Goal: Task Accomplishment & Management: Use online tool/utility

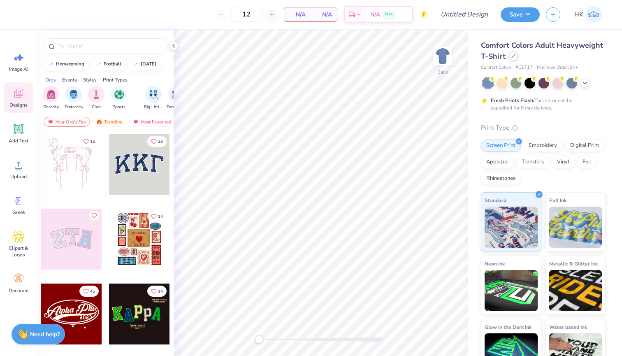
click at [514, 56] on icon at bounding box center [514, 56] width 4 height 4
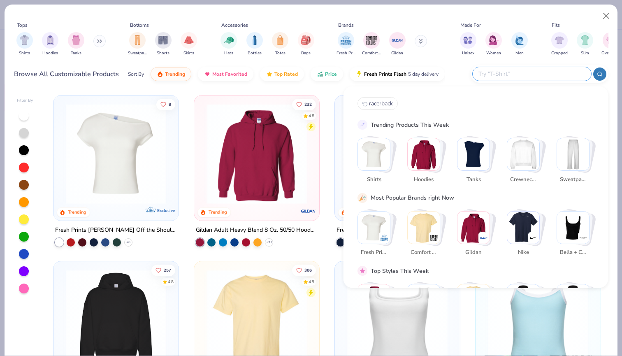
click at [547, 74] on input "text" at bounding box center [532, 73] width 108 height 9
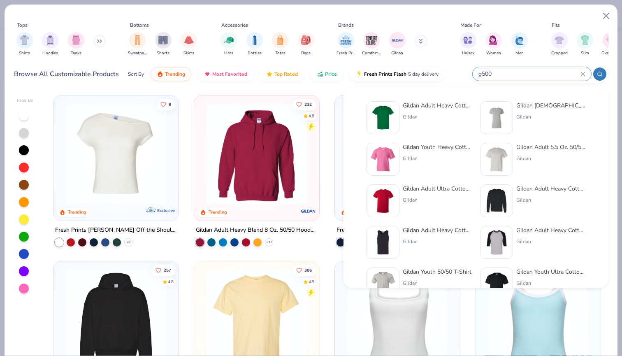
type input "g500"
click at [394, 116] on img at bounding box center [383, 118] width 26 height 26
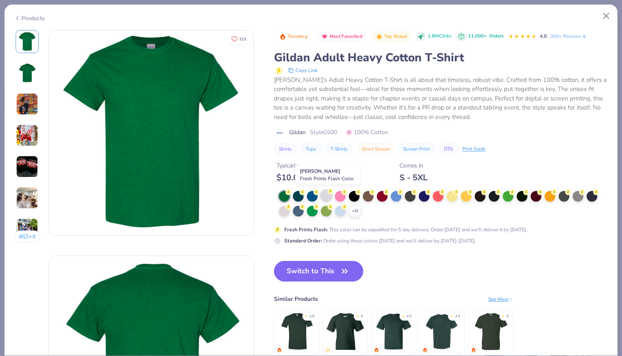
click at [327, 191] on div at bounding box center [326, 195] width 11 height 11
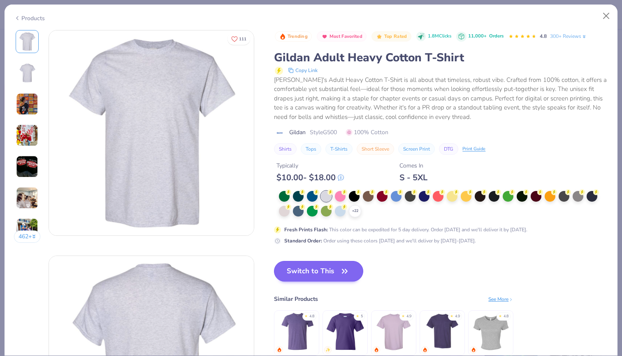
click at [320, 268] on button "Switch to This" at bounding box center [318, 271] width 89 height 21
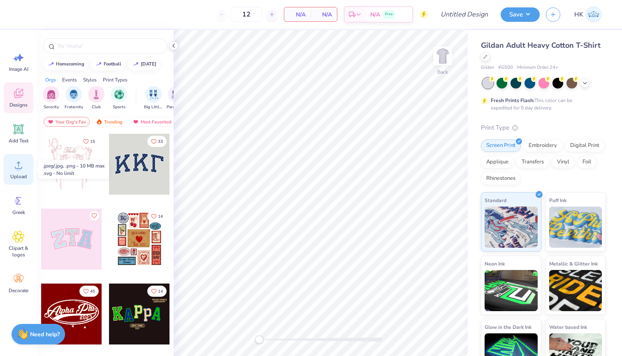
click at [12, 170] on icon at bounding box center [18, 165] width 12 height 12
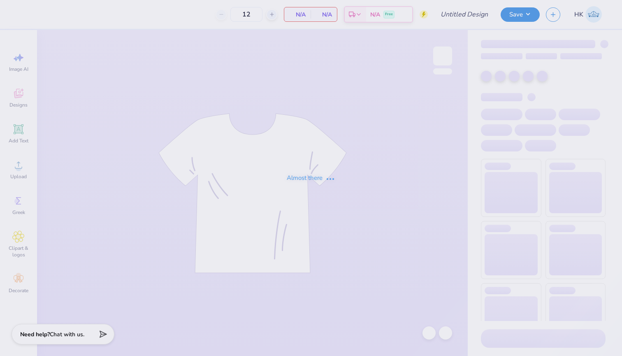
type input "WKU Club Tennis Crewneck 1"
type input "50"
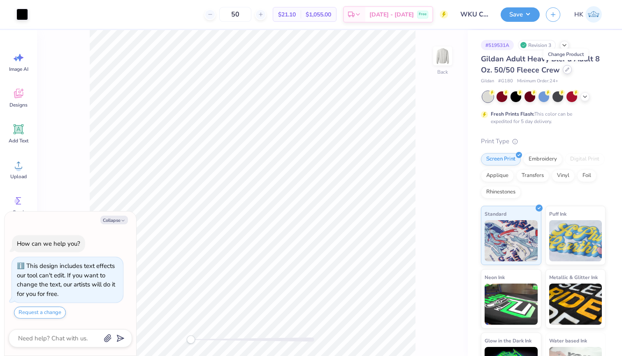
click at [566, 69] on icon at bounding box center [568, 69] width 4 height 4
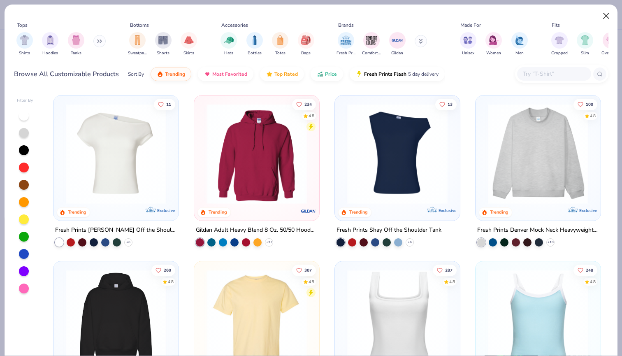
click at [604, 12] on button "Close" at bounding box center [607, 16] width 16 height 16
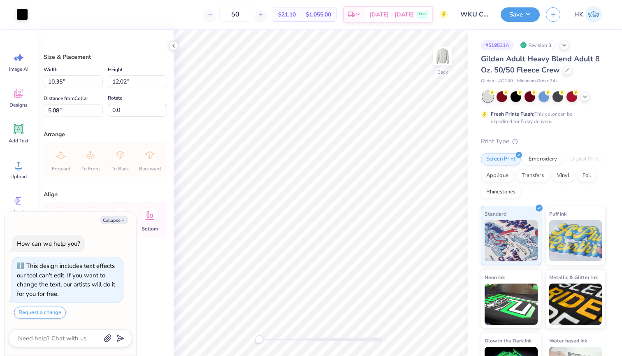
type textarea "x"
type input "3.00"
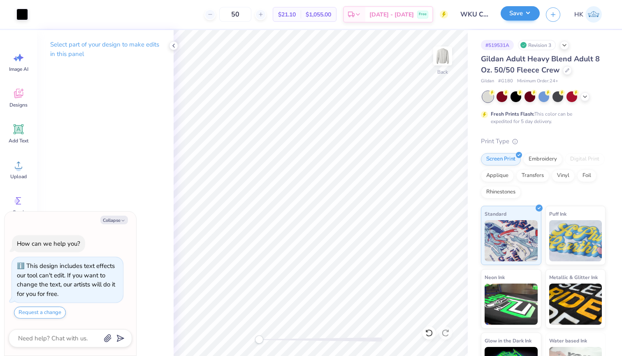
click at [523, 9] on button "Save" at bounding box center [520, 13] width 39 height 14
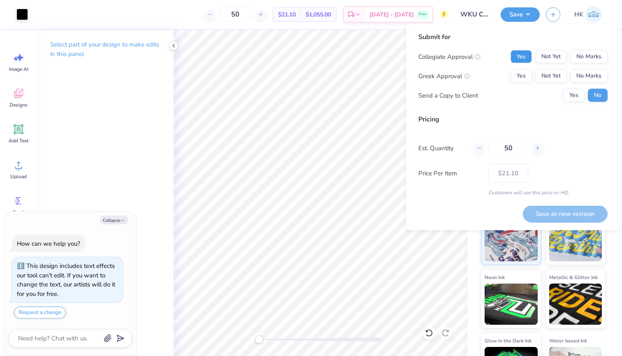
click at [520, 54] on button "Yes" at bounding box center [521, 56] width 21 height 13
click at [580, 76] on button "No Marks" at bounding box center [588, 76] width 37 height 13
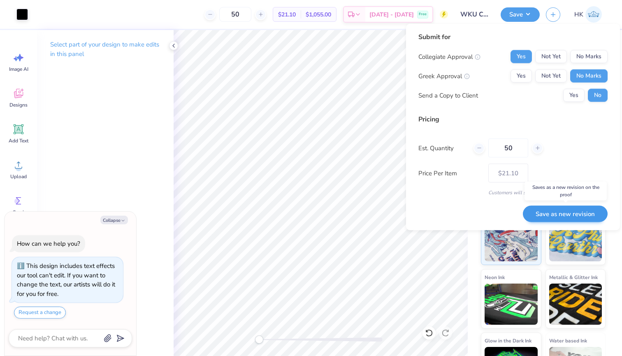
click at [580, 212] on button "Save as new revision" at bounding box center [565, 213] width 85 height 17
type textarea "x"
type input "– –"
type textarea "x"
type input "$21.10"
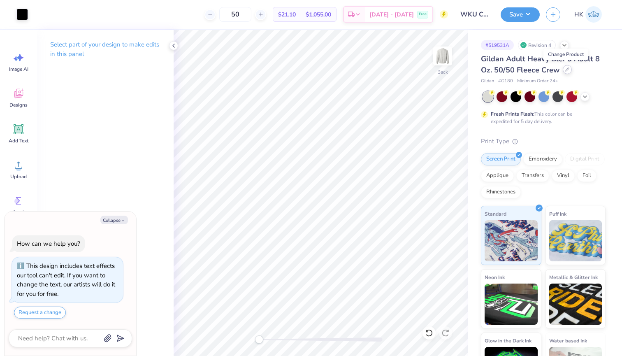
click at [566, 68] on icon at bounding box center [568, 69] width 4 height 4
type textarea "x"
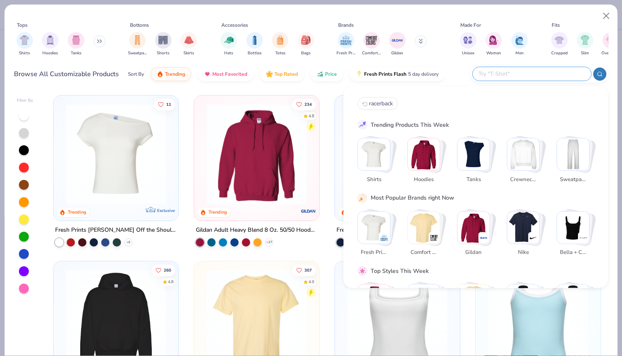
click at [548, 72] on input "text" at bounding box center [532, 73] width 108 height 9
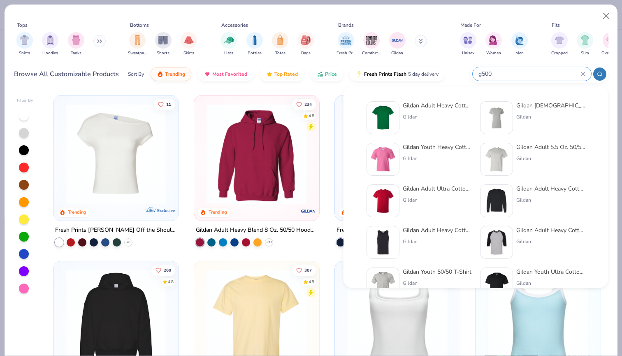
type input "g500"
click at [428, 114] on div "Gildan" at bounding box center [437, 116] width 69 height 7
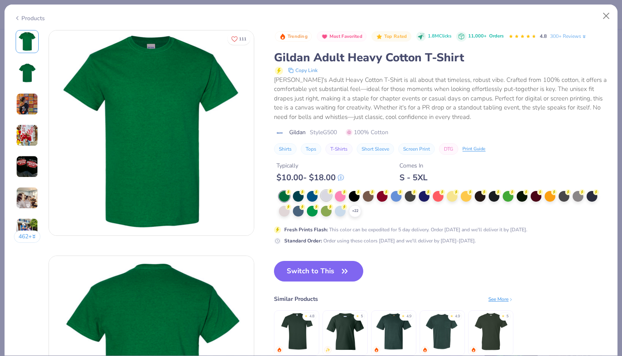
click at [326, 196] on div at bounding box center [326, 195] width 11 height 11
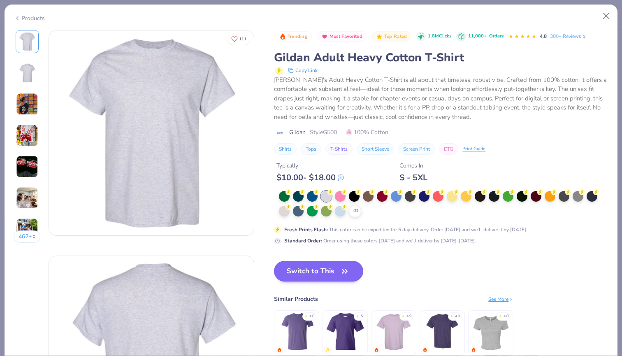
click at [328, 270] on button "Switch to This" at bounding box center [318, 271] width 89 height 21
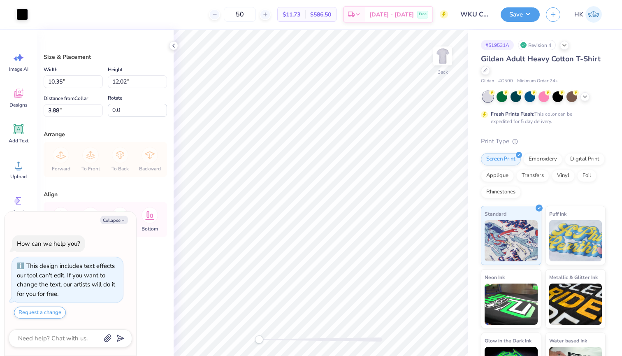
type textarea "x"
type input "3.00"
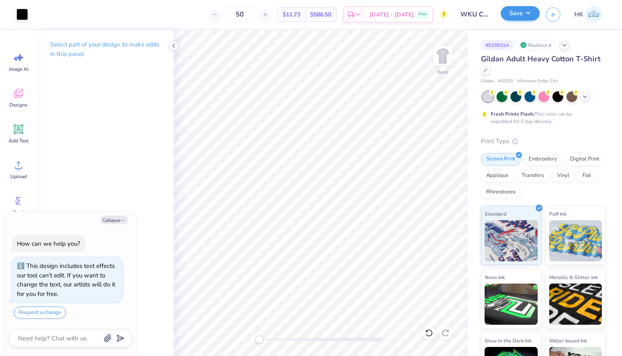
click at [513, 15] on button "Save" at bounding box center [520, 13] width 39 height 14
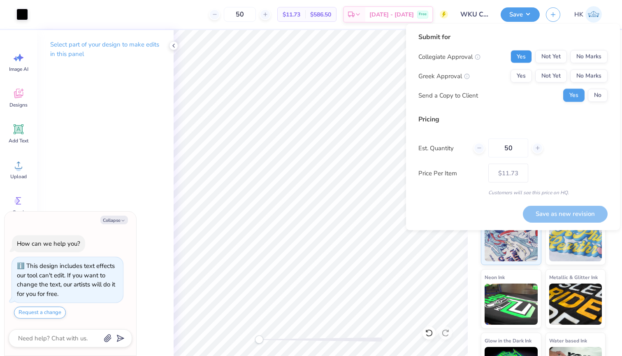
click at [521, 57] on button "Yes" at bounding box center [521, 56] width 21 height 13
click at [581, 79] on button "No Marks" at bounding box center [588, 76] width 37 height 13
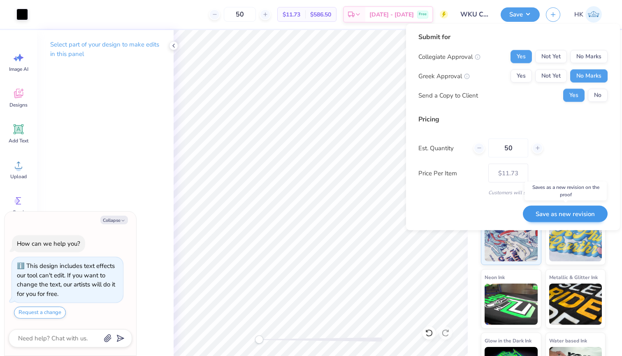
click at [578, 214] on button "Save as new revision" at bounding box center [565, 213] width 85 height 17
type textarea "x"
type input "– –"
type textarea "x"
type input "$11.73"
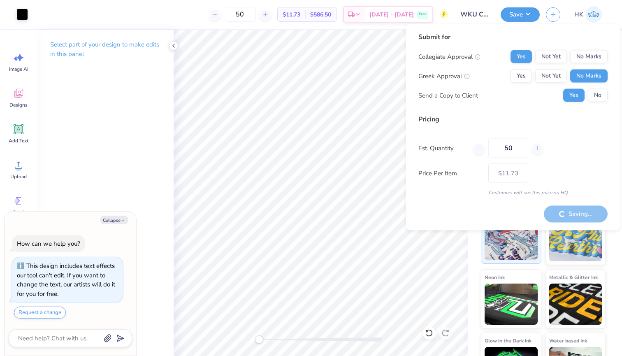
type textarea "x"
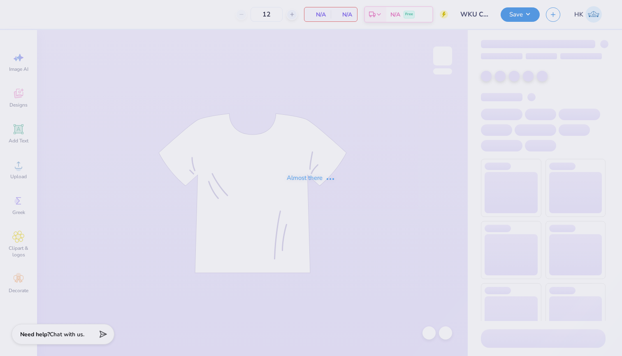
type input "WKU Club Tennis Crewneck 1"
type input "50"
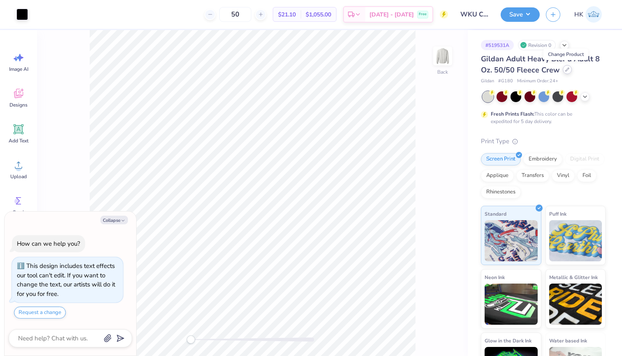
click at [566, 70] on icon at bounding box center [568, 69] width 4 height 4
type textarea "x"
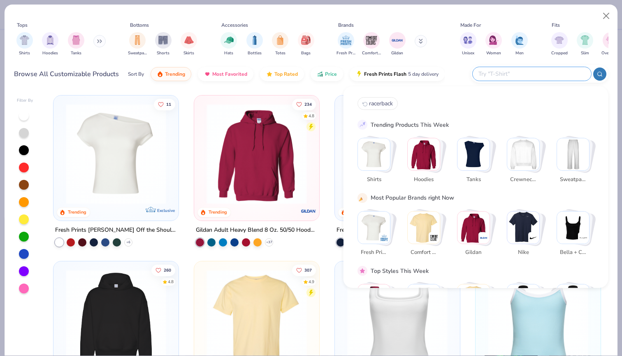
click at [563, 73] on input "text" at bounding box center [532, 73] width 108 height 9
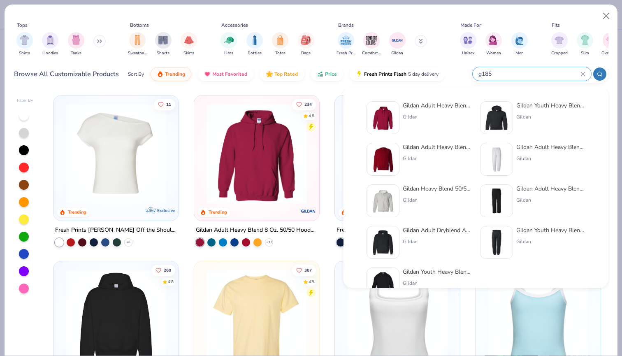
type input "g185"
click at [409, 125] on div "Gildan Adult Heavy Blend 8 Oz. 50/50 Hooded Sweatshirt Gildan" at bounding box center [437, 117] width 69 height 33
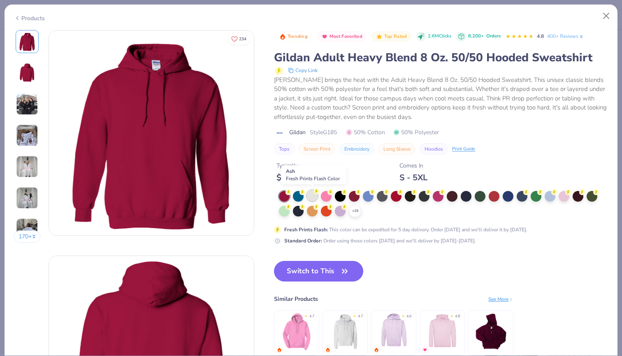
click at [312, 192] on div at bounding box center [312, 195] width 11 height 11
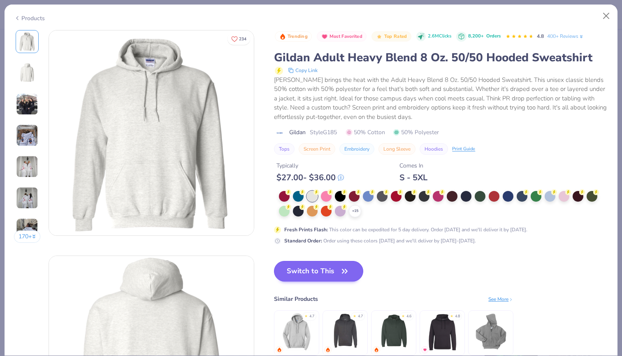
click at [322, 269] on button "Switch to This" at bounding box center [318, 271] width 89 height 21
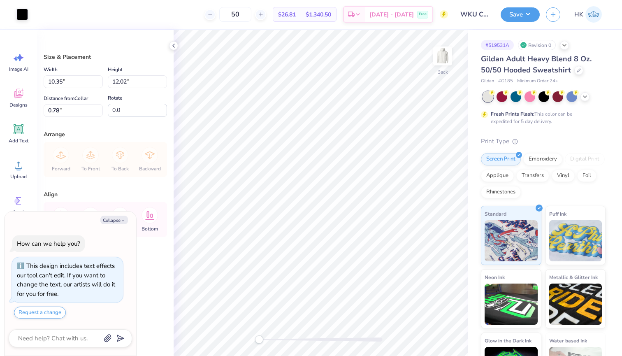
type textarea "x"
type input "0.50"
type textarea "x"
type input "9.13"
type input "10.60"
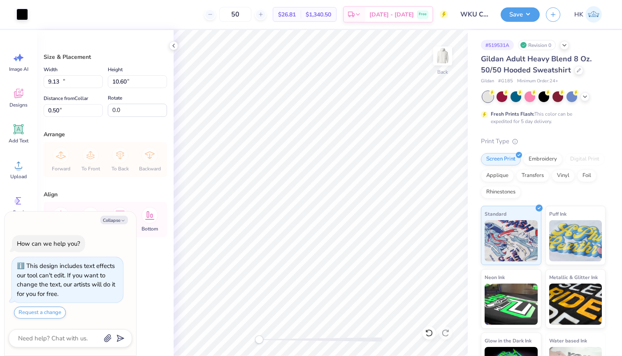
type input "1.91"
type textarea "x"
type input "3.00"
type textarea "x"
type input "9.38"
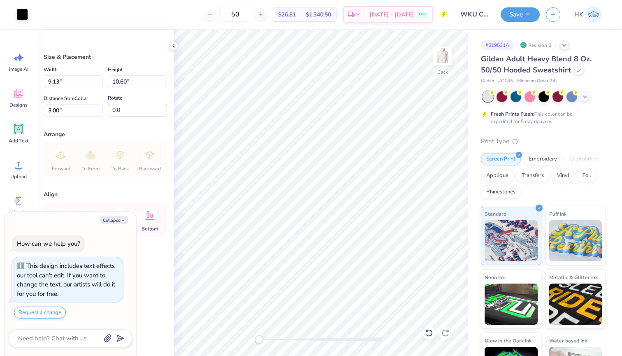
type input "10.89"
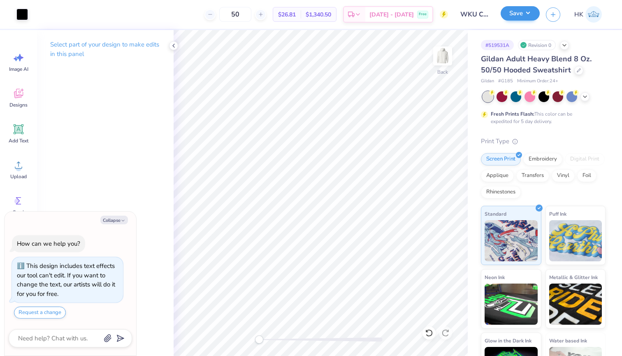
click at [506, 14] on button "Save" at bounding box center [520, 13] width 39 height 14
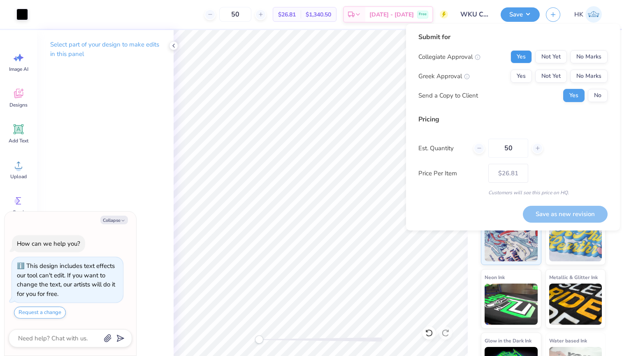
click at [524, 53] on button "Yes" at bounding box center [521, 56] width 21 height 13
click at [581, 74] on button "No Marks" at bounding box center [588, 76] width 37 height 13
click at [563, 213] on button "Save as new revision" at bounding box center [565, 214] width 85 height 17
type textarea "x"
type input "– –"
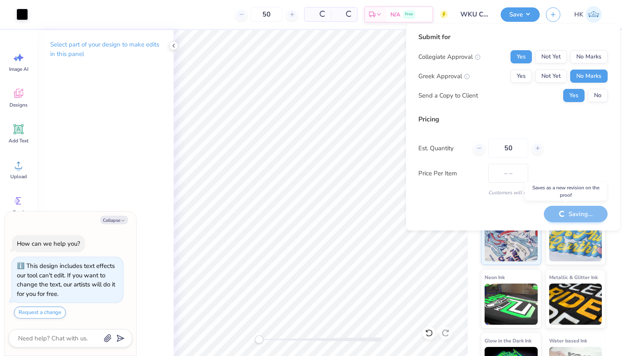
type textarea "x"
type input "$26.81"
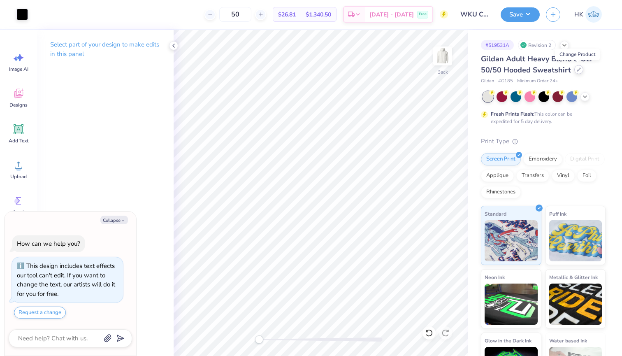
click at [577, 70] on icon at bounding box center [578, 69] width 3 height 3
type textarea "x"
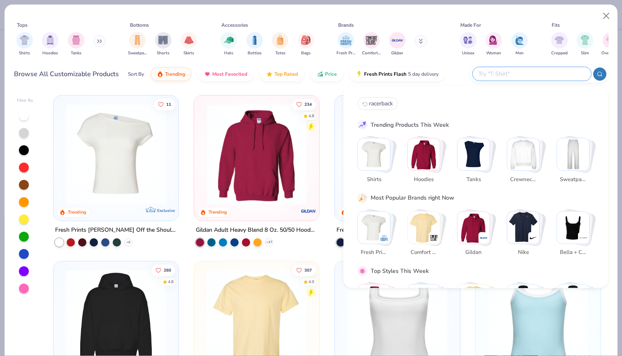
click at [559, 73] on input "text" at bounding box center [532, 73] width 108 height 9
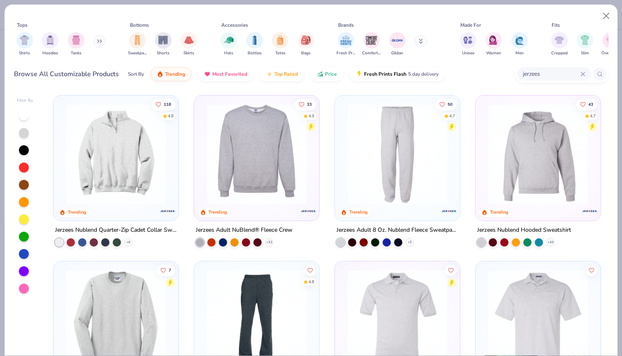
type input "jerseys"
click at [428, 147] on img at bounding box center [397, 154] width 109 height 100
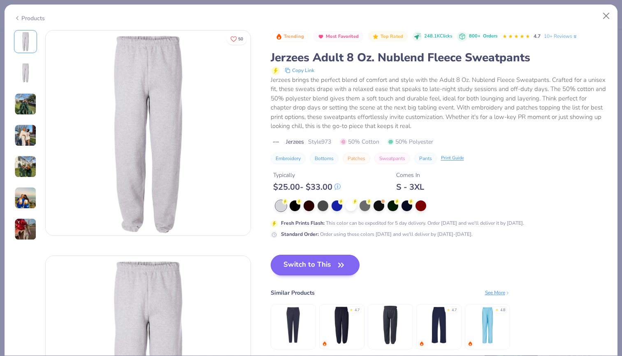
click at [305, 264] on button "Switch to This" at bounding box center [315, 265] width 89 height 21
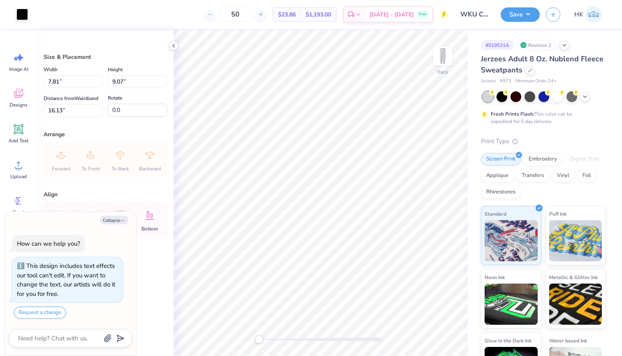
type textarea "x"
type input "3.78"
type input "4.39"
type textarea "x"
type input "2.07"
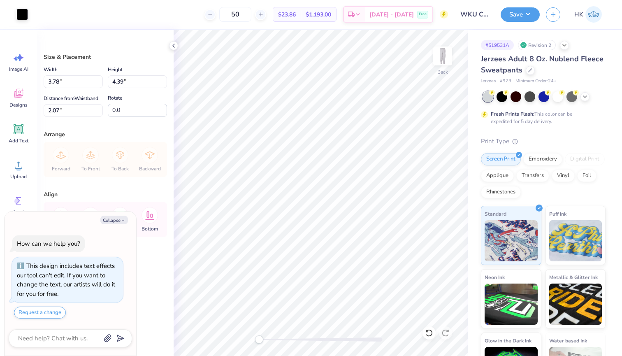
type textarea "x"
type input "3.50"
type input "4.07"
type textarea "x"
type input "3.12"
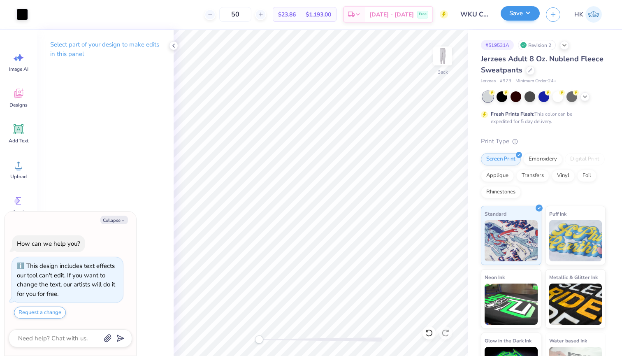
click at [518, 12] on button "Save" at bounding box center [520, 13] width 39 height 14
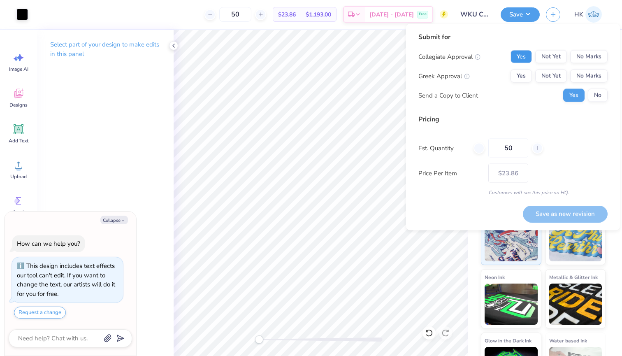
click at [519, 57] on button "Yes" at bounding box center [521, 56] width 21 height 13
click at [585, 77] on button "No Marks" at bounding box center [588, 76] width 37 height 13
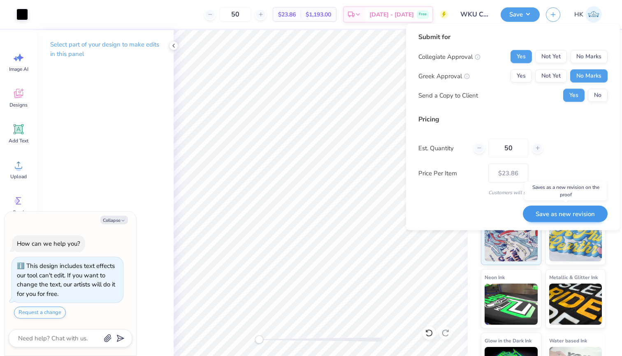
click at [572, 213] on button "Save as new revision" at bounding box center [565, 213] width 85 height 17
type textarea "x"
type input "– –"
type textarea "x"
type input "$23.86"
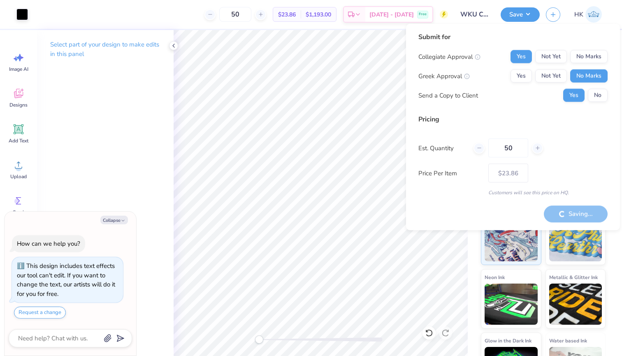
type textarea "x"
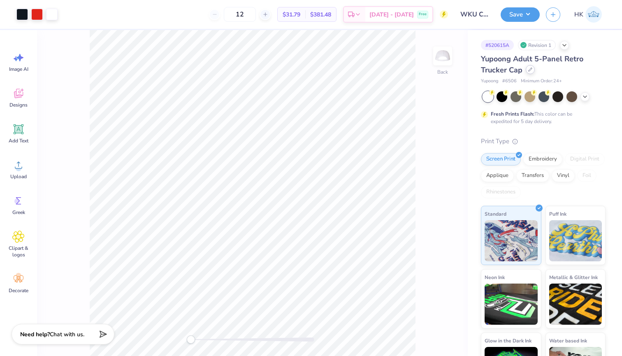
click at [530, 71] on icon at bounding box center [530, 69] width 4 height 4
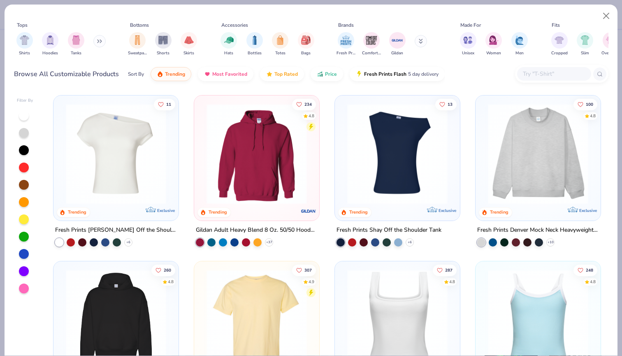
click at [549, 72] on input "text" at bounding box center [553, 73] width 63 height 9
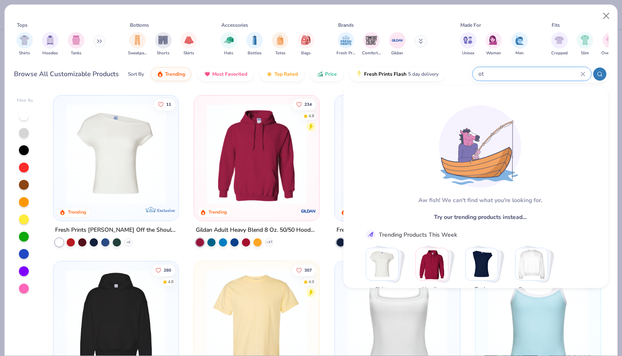
type input "o"
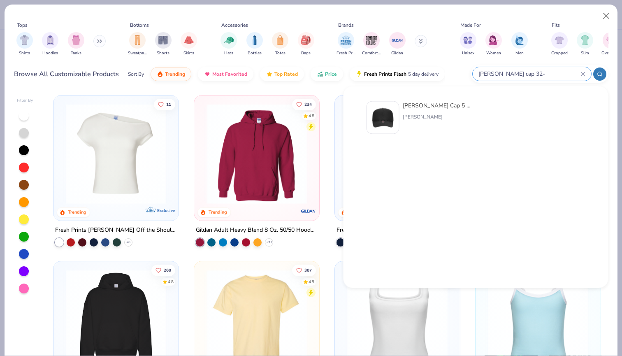
type input "Otto cap 32-"
click at [450, 112] on div "Otto Cap 5 Panel Mid Profile Mesh Back Trucker Hat Otto Cap" at bounding box center [437, 117] width 69 height 33
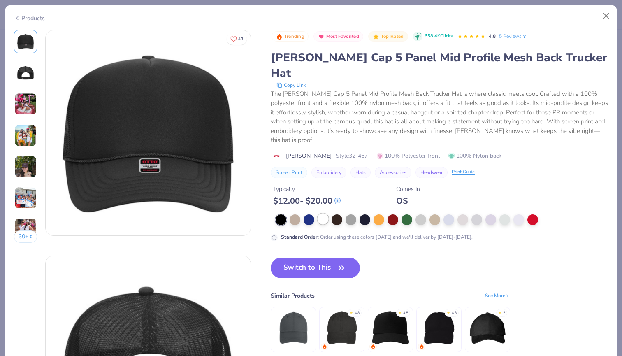
click at [321, 214] on div at bounding box center [323, 219] width 11 height 11
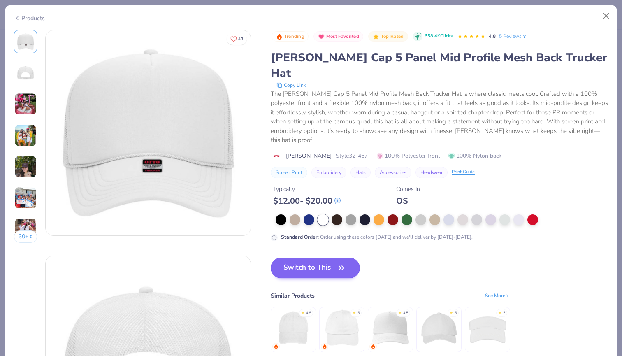
click at [301, 258] on button "Switch to This" at bounding box center [315, 268] width 89 height 21
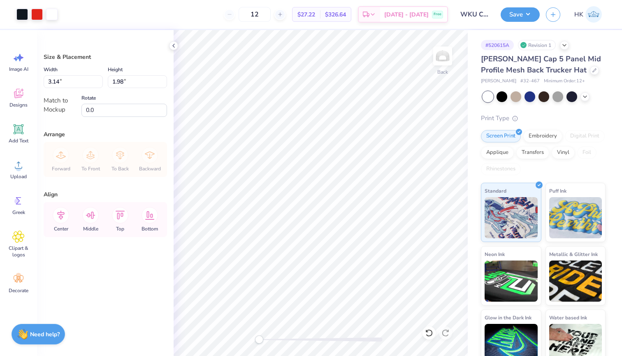
type input "3.57"
type input "2.25"
type input "3.95"
type input "2.49"
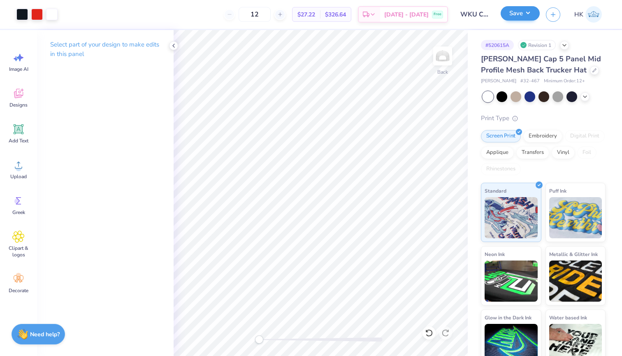
click at [518, 13] on button "Save" at bounding box center [520, 13] width 39 height 14
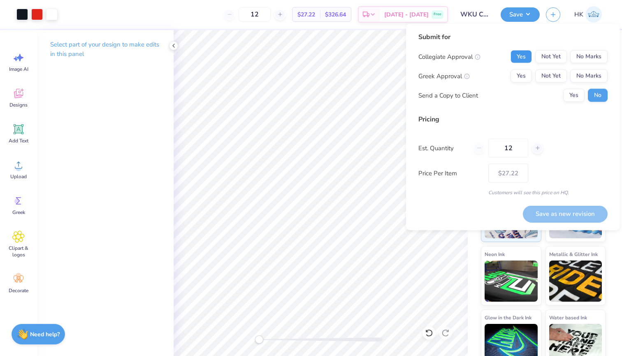
click at [529, 55] on button "Yes" at bounding box center [521, 56] width 21 height 13
click at [579, 77] on button "No Marks" at bounding box center [588, 76] width 37 height 13
click at [560, 214] on button "Save as new revision" at bounding box center [565, 213] width 85 height 17
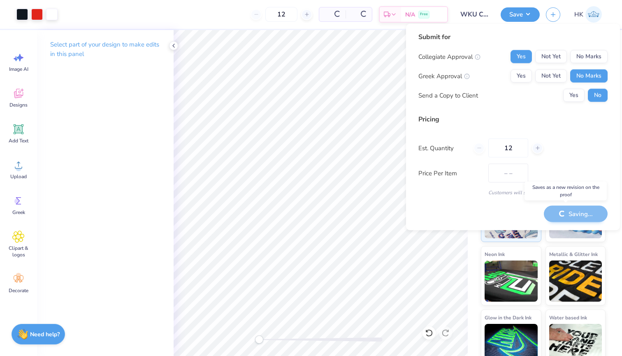
type input "$27.22"
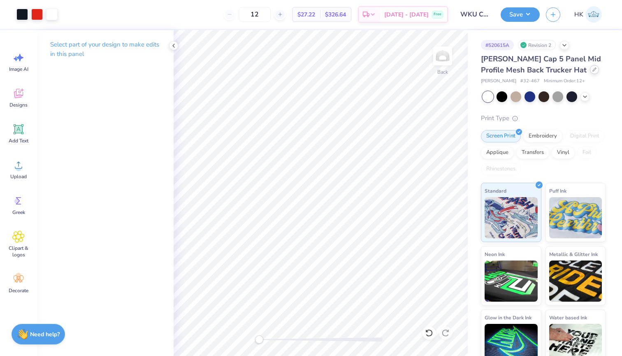
click at [593, 70] on icon at bounding box center [595, 69] width 4 height 4
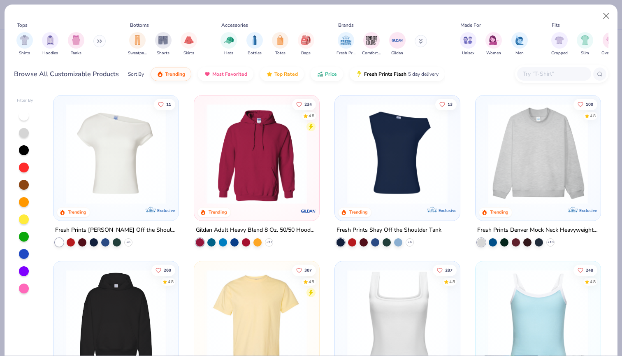
click at [538, 74] on input "text" at bounding box center [553, 73] width 63 height 9
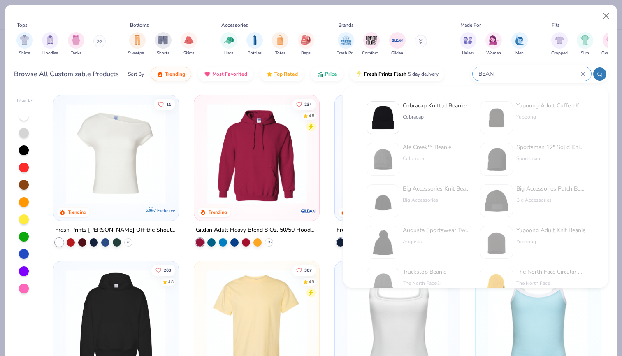
type input "BEAN-"
click at [460, 106] on div "Cobracap Knitted Beanie-Long" at bounding box center [437, 105] width 69 height 9
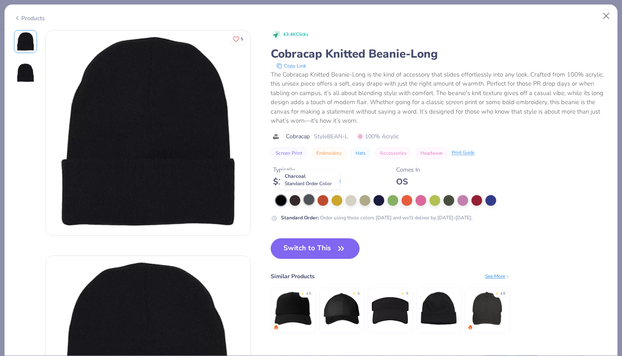
click at [309, 198] on div at bounding box center [309, 199] width 11 height 11
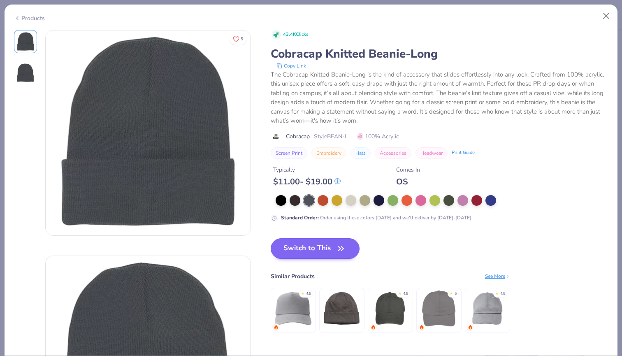
click at [318, 247] on button "Switch to This" at bounding box center [315, 248] width 89 height 21
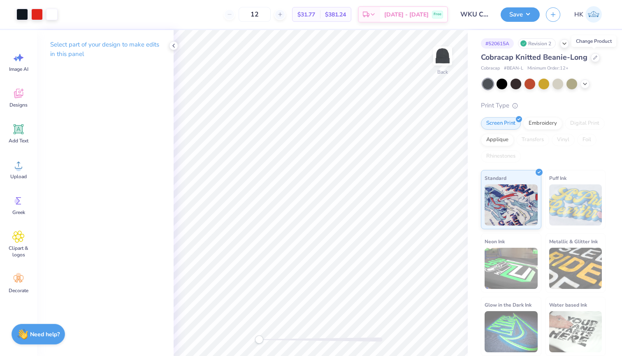
scroll to position [1, 0]
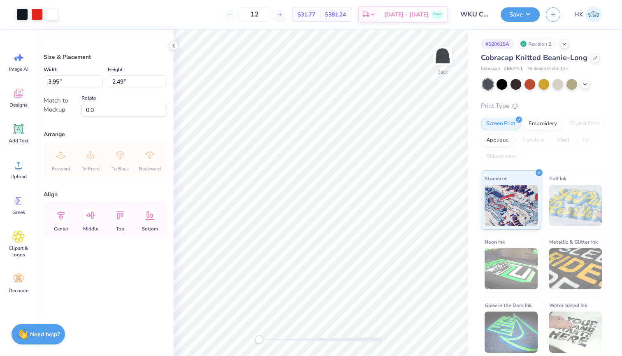
type input "3.28"
type input "2.07"
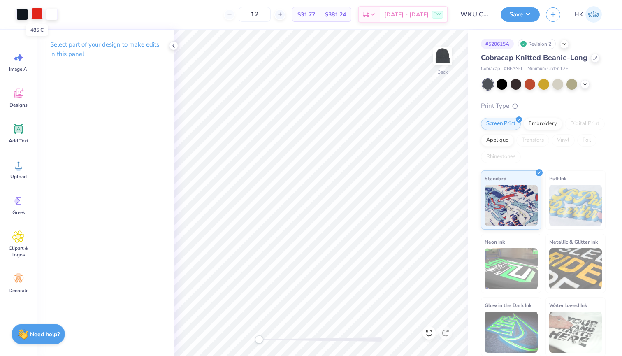
click at [35, 14] on div at bounding box center [37, 14] width 12 height 12
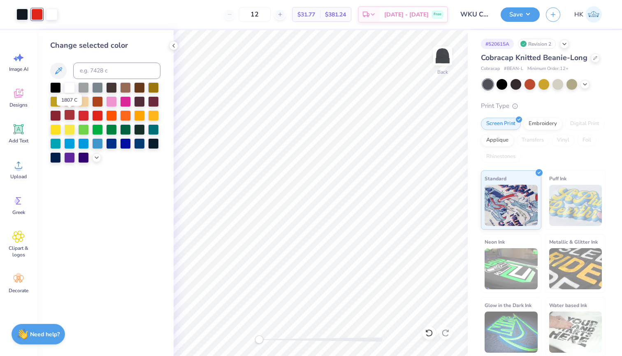
click at [69, 116] on div at bounding box center [69, 114] width 11 height 11
click at [84, 116] on div at bounding box center [83, 114] width 11 height 11
click at [97, 118] on div at bounding box center [97, 114] width 11 height 11
click at [84, 116] on div at bounding box center [83, 114] width 11 height 11
click at [519, 13] on button "Save" at bounding box center [520, 13] width 39 height 14
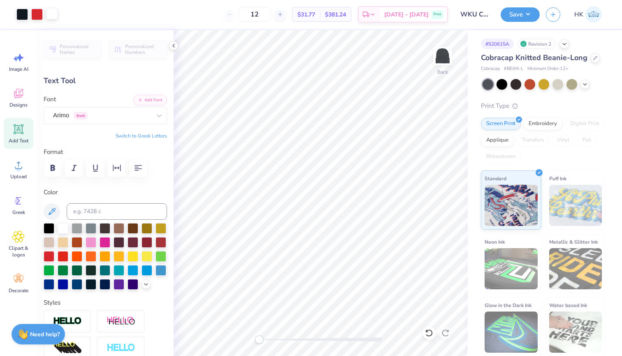
click at [53, 12] on div at bounding box center [52, 14] width 12 height 12
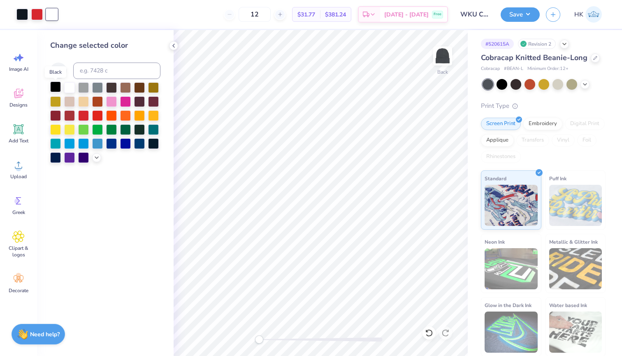
click at [55, 88] on div at bounding box center [55, 86] width 11 height 11
click at [23, 13] on div at bounding box center [22, 14] width 12 height 12
click at [56, 87] on div at bounding box center [55, 86] width 11 height 11
click at [519, 11] on button "Save" at bounding box center [520, 13] width 39 height 14
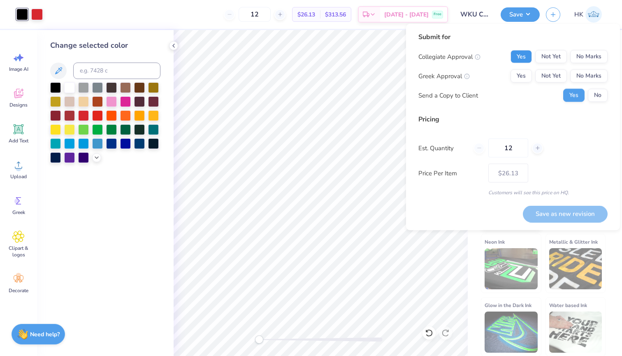
click at [522, 51] on button "Yes" at bounding box center [521, 56] width 21 height 13
click at [581, 72] on button "No Marks" at bounding box center [588, 76] width 37 height 13
click at [577, 214] on button "Save as new revision" at bounding box center [565, 213] width 85 height 17
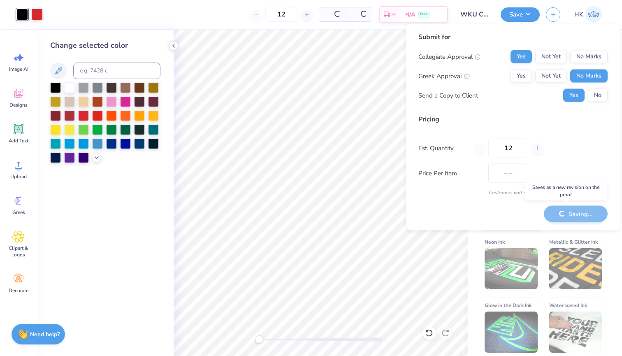
type input "$26.13"
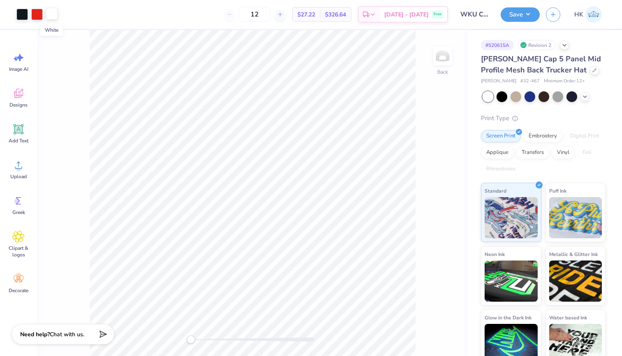
click at [54, 16] on div at bounding box center [52, 14] width 12 height 12
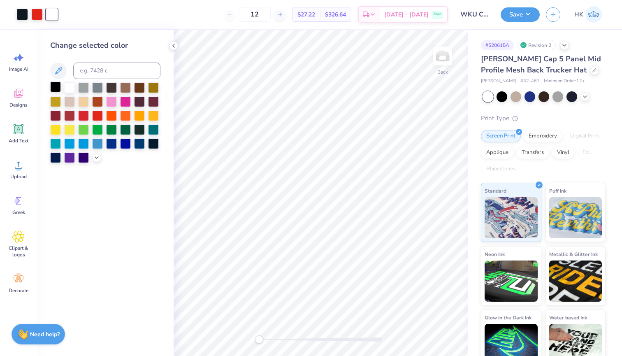
click at [56, 87] on div at bounding box center [55, 86] width 11 height 11
click at [23, 13] on div at bounding box center [22, 14] width 12 height 12
click at [59, 88] on div at bounding box center [55, 86] width 11 height 11
click at [519, 12] on button "Save" at bounding box center [520, 13] width 39 height 14
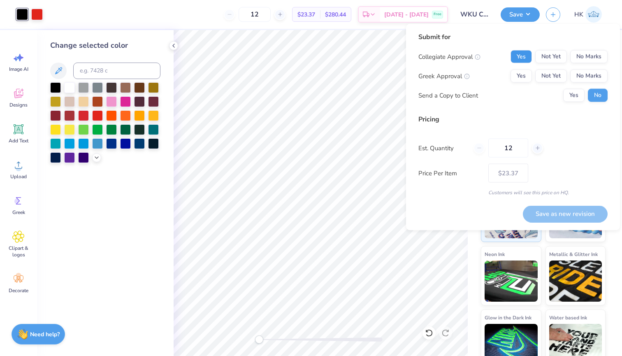
click at [517, 54] on button "Yes" at bounding box center [521, 56] width 21 height 13
click at [580, 77] on button "No Marks" at bounding box center [588, 76] width 37 height 13
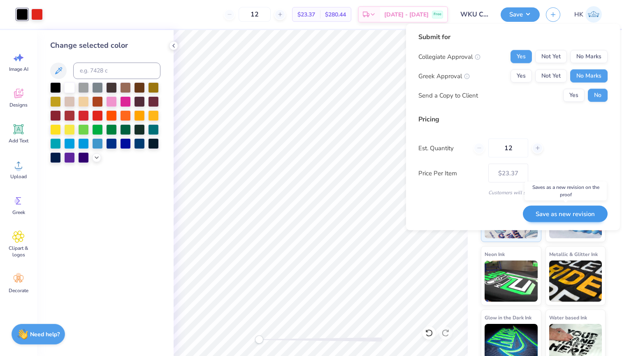
click at [570, 215] on button "Save as new revision" at bounding box center [565, 213] width 85 height 17
type input "$23.37"
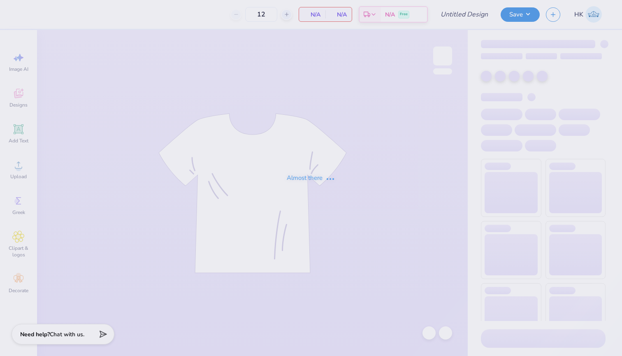
type input "WKU Club Tennis Tank 1"
type input "15"
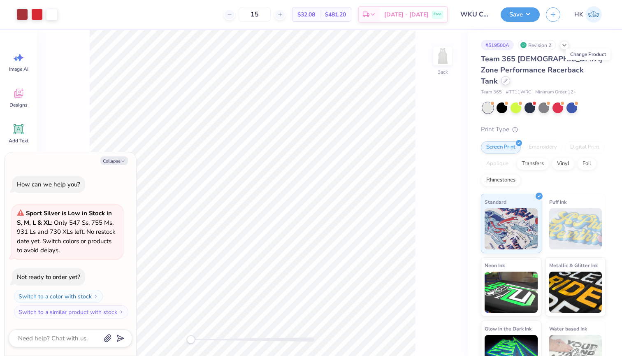
click at [510, 76] on div at bounding box center [505, 80] width 9 height 9
type textarea "x"
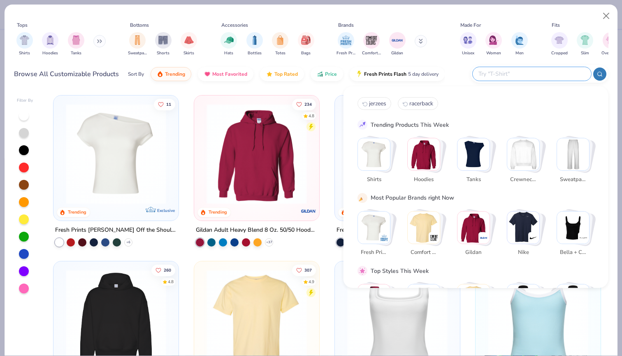
click at [541, 74] on input "text" at bounding box center [532, 73] width 108 height 9
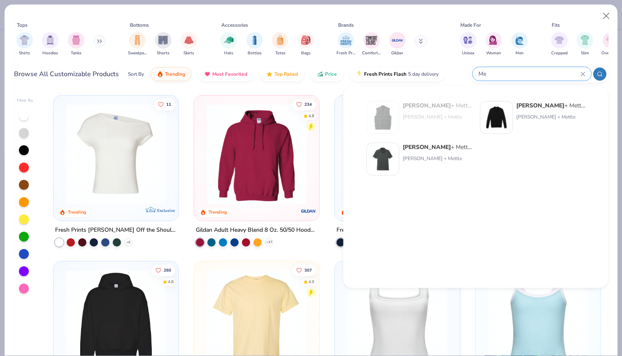
type input "M"
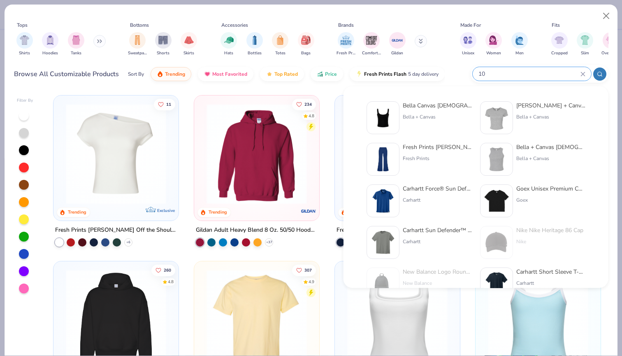
type input "1"
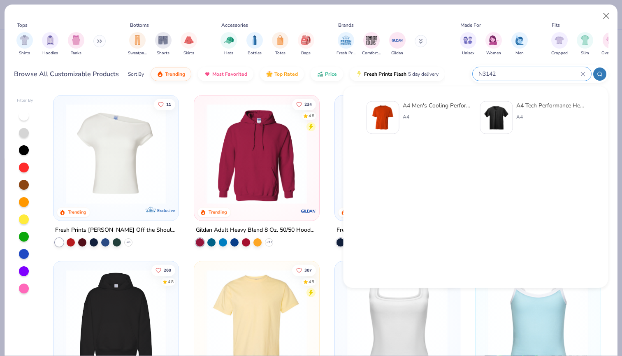
type input "N3142"
click at [414, 116] on div "A4" at bounding box center [437, 116] width 69 height 7
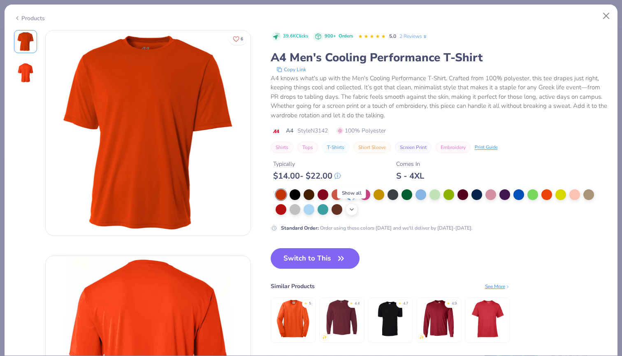
click at [353, 211] on icon at bounding box center [352, 209] width 7 height 7
click at [366, 209] on div at bounding box center [365, 208] width 11 height 11
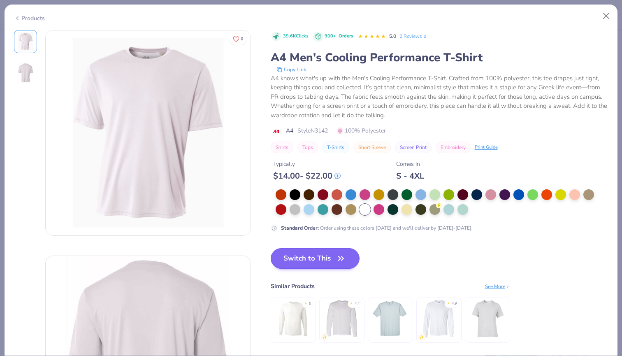
click at [321, 255] on button "Switch to This" at bounding box center [315, 258] width 89 height 21
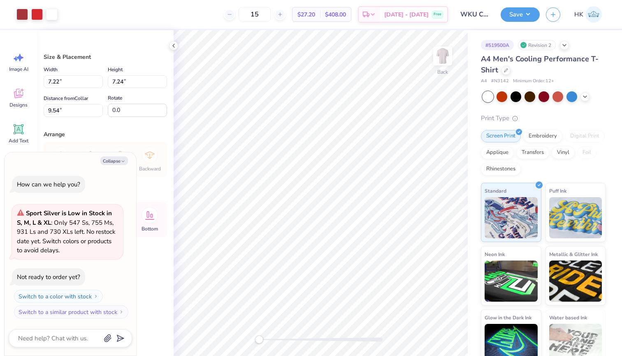
type textarea "x"
type input "3.00"
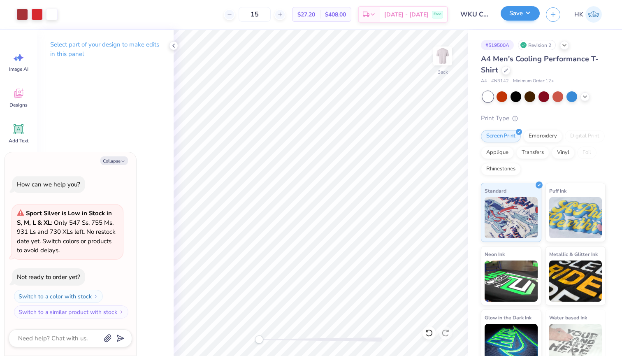
click at [509, 16] on button "Save" at bounding box center [520, 13] width 39 height 14
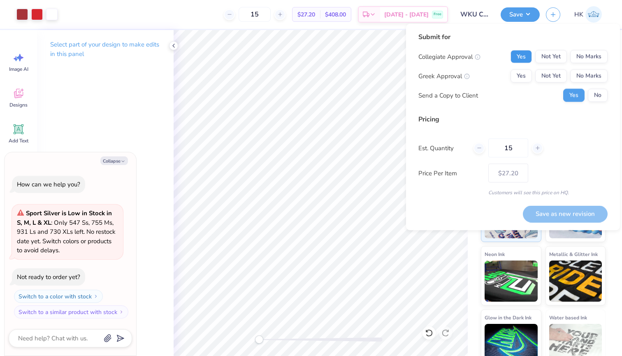
click at [516, 57] on button "Yes" at bounding box center [521, 56] width 21 height 13
click at [589, 76] on button "No Marks" at bounding box center [588, 76] width 37 height 13
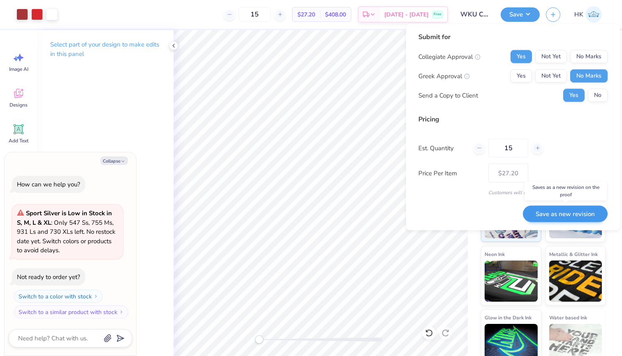
click at [577, 213] on button "Save as new revision" at bounding box center [565, 213] width 85 height 17
type textarea "x"
type input "– –"
type textarea "x"
type input "$27.20"
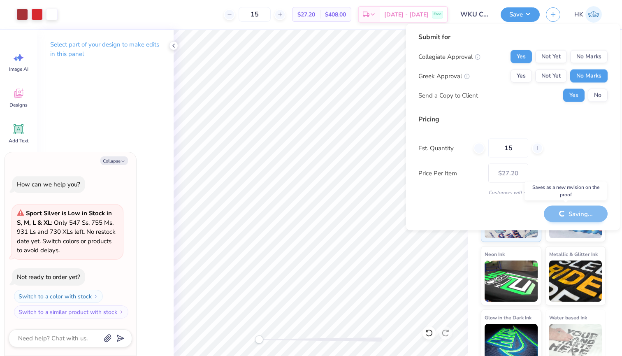
type textarea "x"
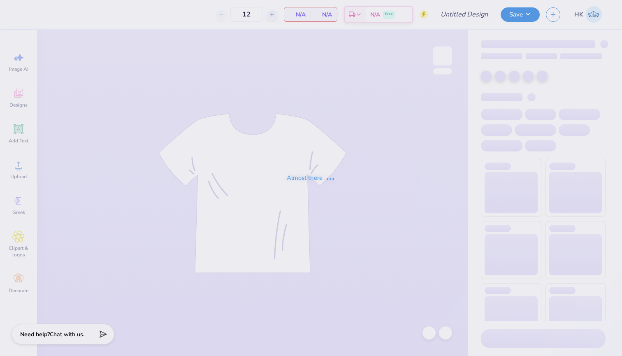
type input "WKU Club Tennis Hat"
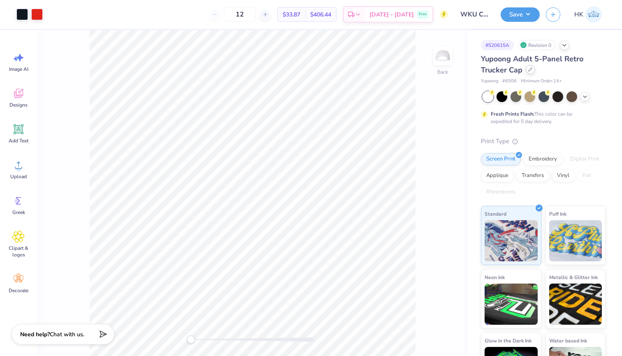
click at [530, 69] on icon at bounding box center [530, 69] width 4 height 4
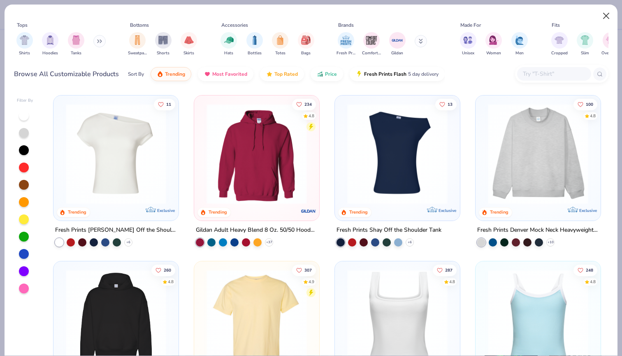
click at [605, 16] on button "Close" at bounding box center [607, 16] width 16 height 16
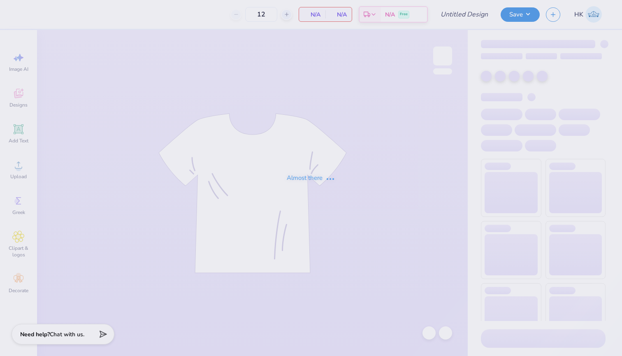
type input "WKU Club Tennis Hat"
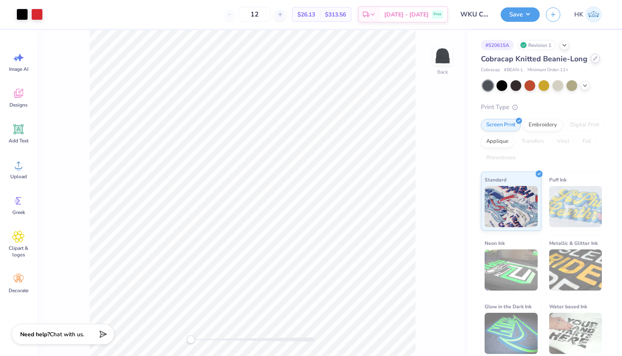
click at [594, 60] on icon at bounding box center [595, 58] width 3 height 3
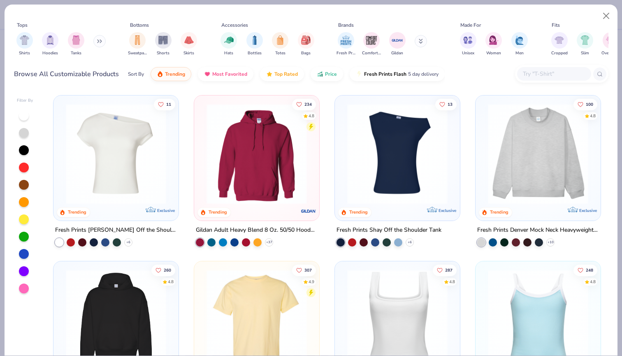
click at [566, 76] on input "text" at bounding box center [553, 73] width 63 height 9
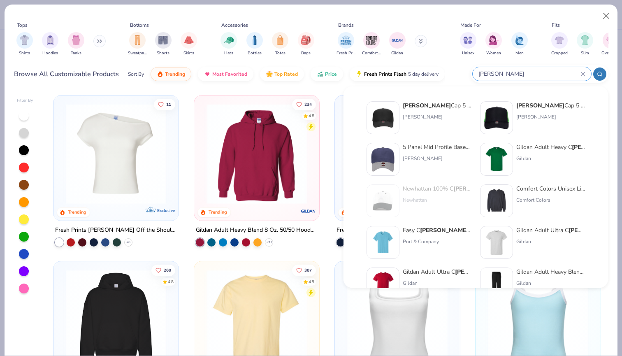
type input "[PERSON_NAME]"
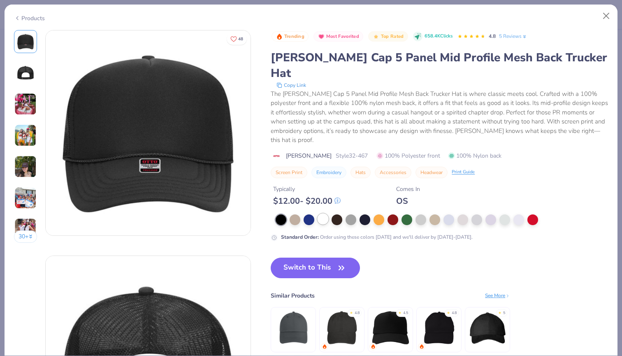
click at [322, 214] on div at bounding box center [323, 219] width 11 height 11
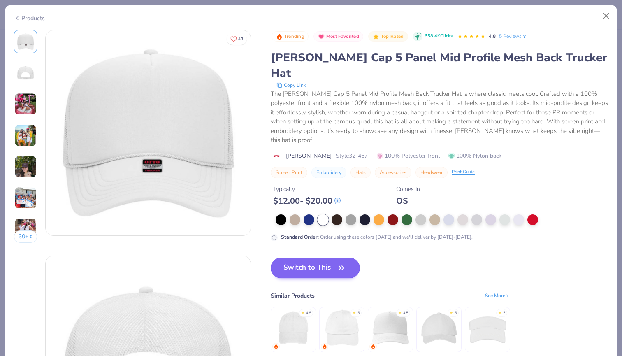
click at [315, 258] on button "Switch to This" at bounding box center [315, 268] width 89 height 21
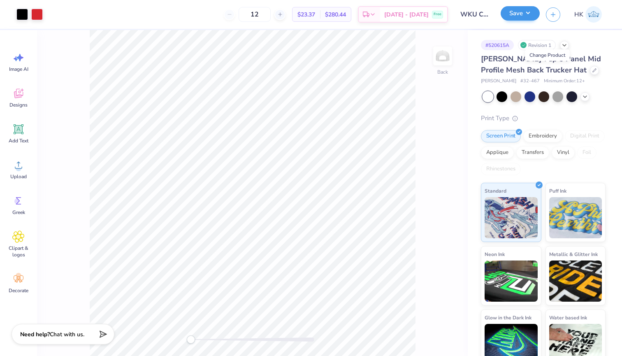
click at [514, 12] on button "Save" at bounding box center [520, 13] width 39 height 14
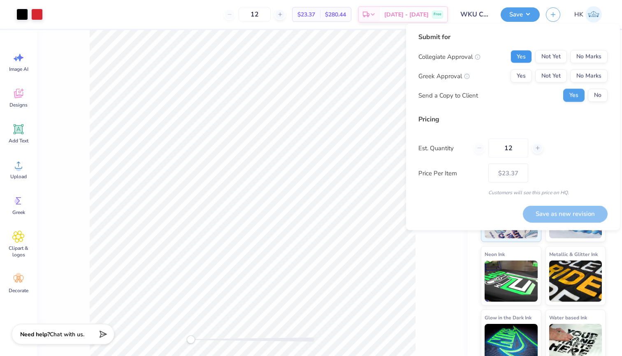
click at [523, 57] on button "Yes" at bounding box center [521, 56] width 21 height 13
click at [586, 77] on button "No Marks" at bounding box center [588, 76] width 37 height 13
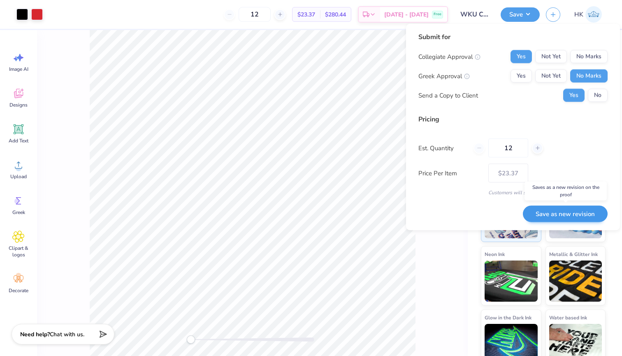
click at [546, 214] on button "Save as new revision" at bounding box center [565, 213] width 85 height 17
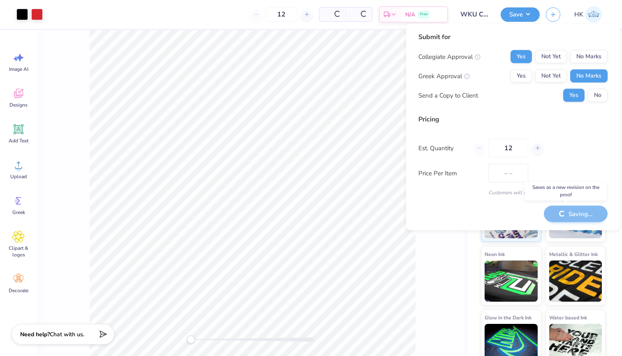
type input "$23.37"
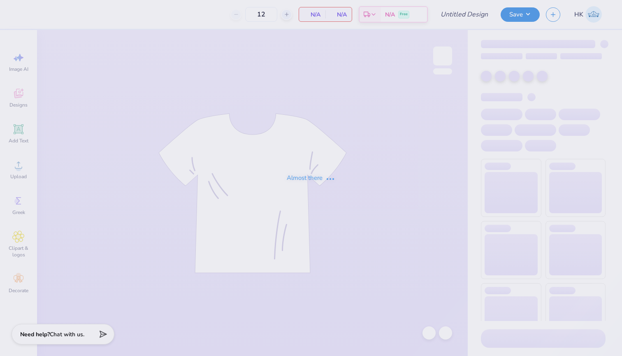
type input "WKU Club Tennis Hat"
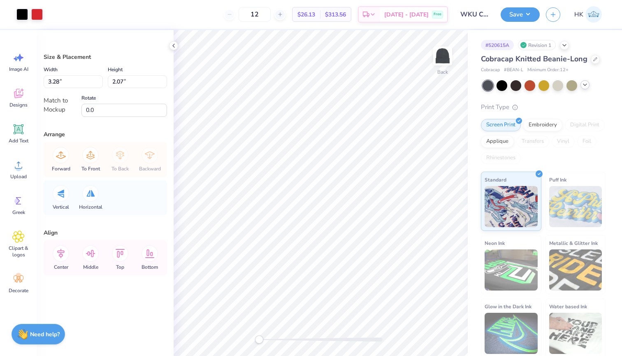
click at [584, 84] on icon at bounding box center [585, 84] width 7 height 7
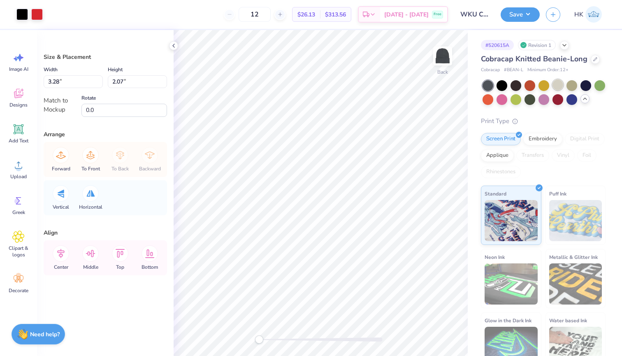
click at [559, 83] on div at bounding box center [558, 84] width 11 height 11
click at [558, 101] on div at bounding box center [558, 98] width 11 height 11
click at [529, 84] on div at bounding box center [530, 84] width 11 height 11
click at [20, 248] on span "Clipart & logos" at bounding box center [18, 251] width 27 height 13
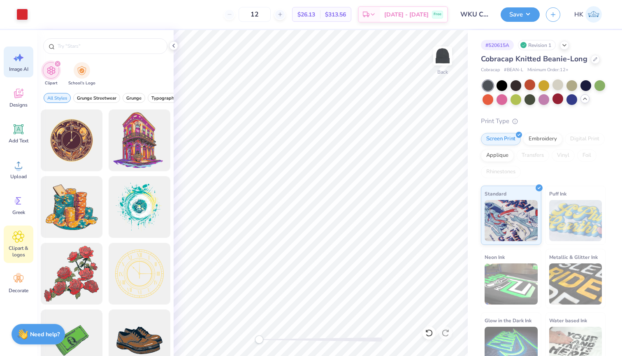
click at [18, 63] on icon at bounding box center [18, 57] width 12 height 12
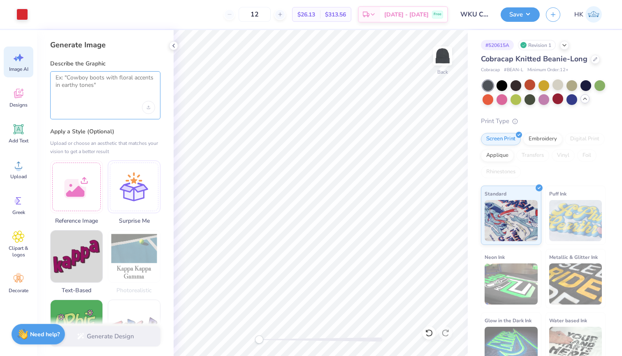
click at [82, 80] on textarea at bounding box center [106, 84] width 100 height 21
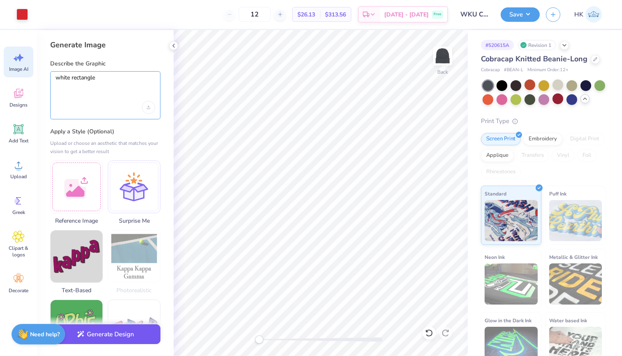
type textarea "white rectangle"
click at [93, 335] on button "Generate Design" at bounding box center [105, 334] width 110 height 20
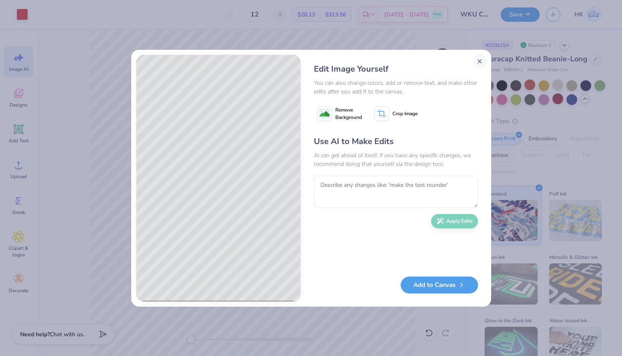
click at [479, 62] on button "Close" at bounding box center [479, 61] width 13 height 13
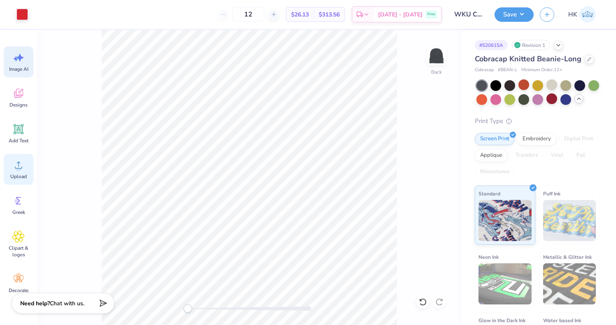
click at [14, 178] on span "Upload" at bounding box center [18, 176] width 16 height 7
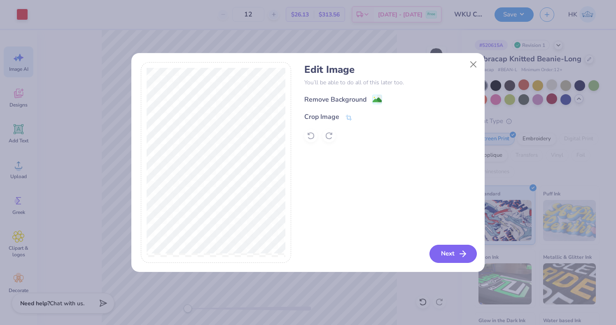
click at [459, 252] on icon "button" at bounding box center [463, 254] width 10 height 10
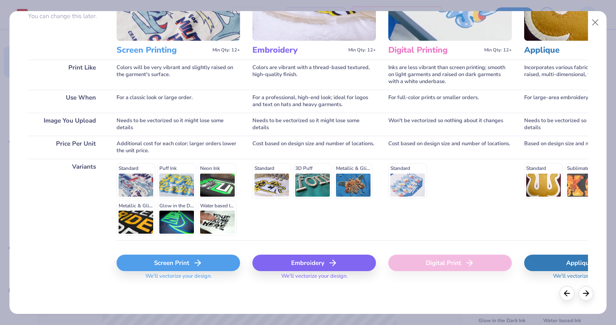
scroll to position [85, 0]
click at [181, 264] on div "Screen Print" at bounding box center [177, 263] width 123 height 16
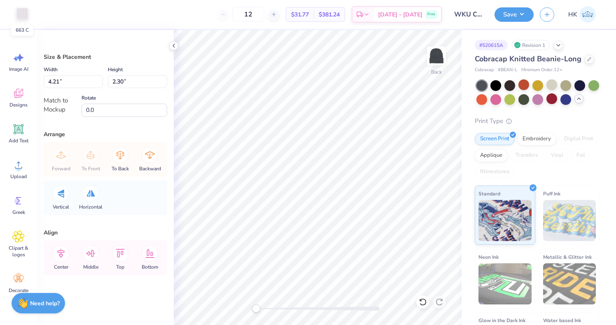
click at [21, 15] on div at bounding box center [22, 14] width 12 height 12
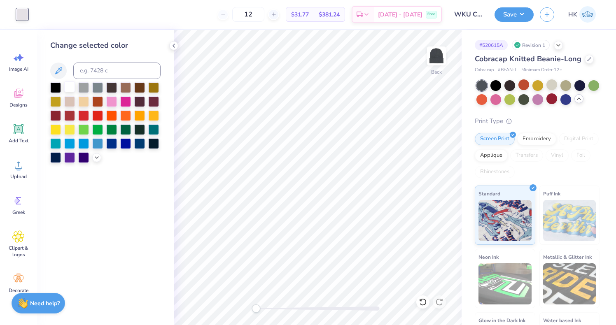
click at [72, 88] on div at bounding box center [69, 86] width 11 height 11
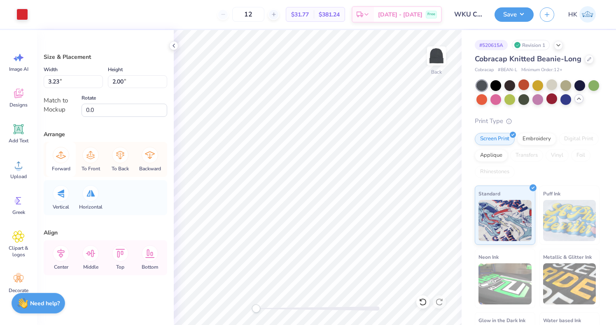
click at [63, 157] on icon at bounding box center [61, 155] width 16 height 16
click at [60, 151] on icon at bounding box center [61, 155] width 16 height 16
click at [62, 155] on icon at bounding box center [61, 155] width 16 height 16
click at [92, 157] on icon at bounding box center [90, 155] width 16 height 16
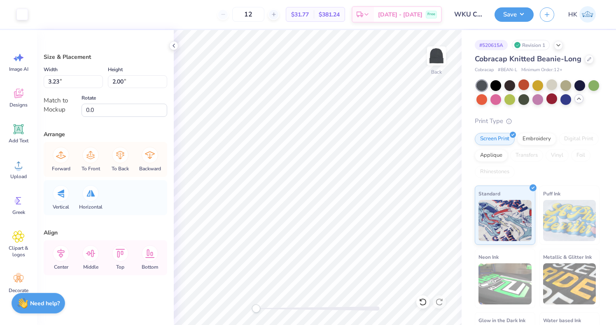
type input "1.62"
type input "0.88"
type input "3.96"
type input "2.16"
type input "0.84"
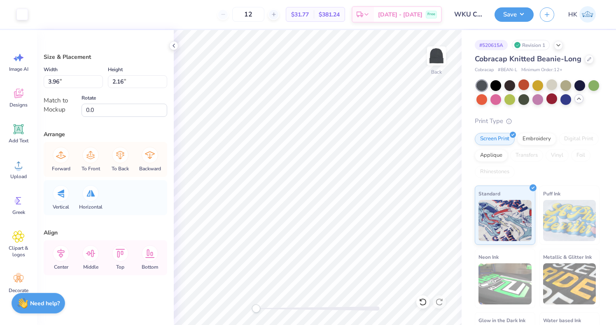
type input "0.46"
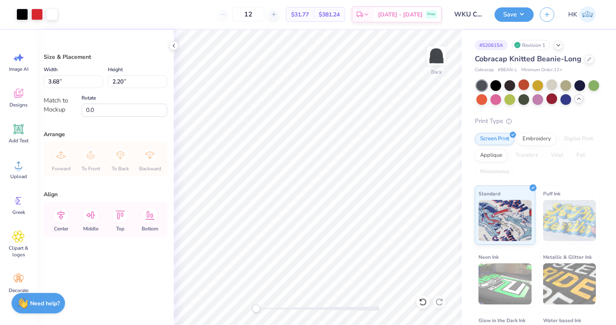
click at [90, 154] on div "Forward To Front To Back Backward" at bounding box center [105, 159] width 119 height 35
click at [89, 154] on div "Forward To Front To Back Backward" at bounding box center [105, 159] width 119 height 35
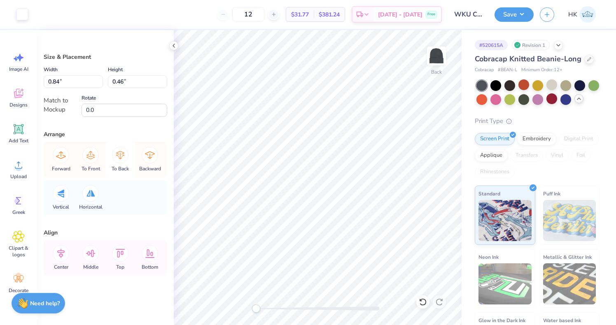
click at [122, 155] on icon at bounding box center [120, 155] width 16 height 16
type input "4.56"
type input "2.49"
type input "4.19"
type input "2.29"
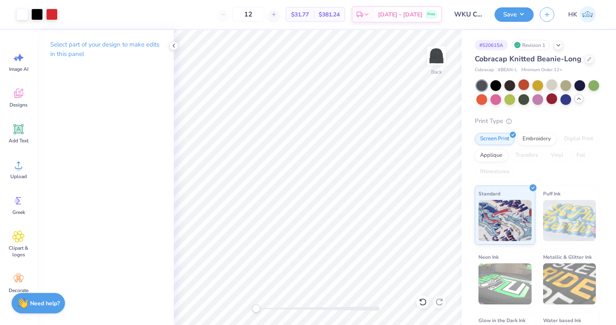
click at [105, 14] on div "12 $31.77 Per Item $381.24 Total Est. Delivery [DATE] - [DATE] Free" at bounding box center [253, 14] width 378 height 29
click at [195, 8] on div "12 $31.77 Per Item $381.24 Total Est. Delivery [DATE] - [DATE] Free" at bounding box center [253, 14] width 378 height 29
click at [18, 167] on circle at bounding box center [19, 168] width 6 height 6
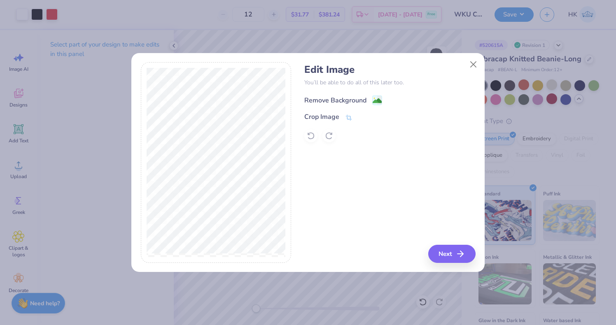
click at [346, 98] on div "Remove Background" at bounding box center [335, 100] width 62 height 10
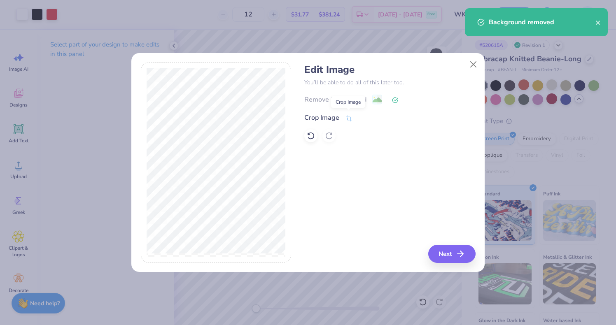
click at [346, 116] on icon at bounding box center [349, 118] width 6 height 6
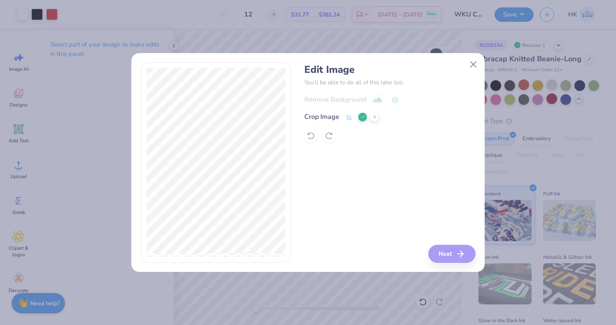
click at [361, 117] on icon at bounding box center [362, 116] width 5 height 5
click at [376, 98] on image at bounding box center [376, 100] width 9 height 9
click at [313, 135] on icon at bounding box center [311, 136] width 8 height 8
click at [347, 119] on icon at bounding box center [349, 118] width 6 height 6
click at [335, 140] on div at bounding box center [389, 135] width 171 height 13
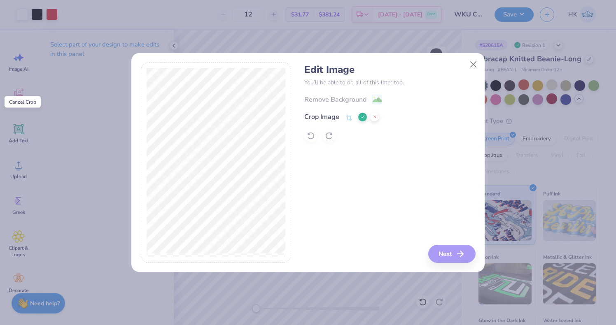
click at [375, 116] on line at bounding box center [374, 117] width 2 height 2
click at [350, 118] on icon at bounding box center [348, 118] width 7 height 7
click at [372, 118] on icon at bounding box center [374, 116] width 5 height 5
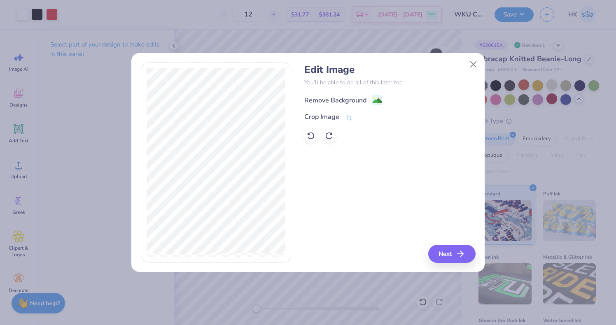
click at [378, 99] on image at bounding box center [376, 100] width 9 height 9
click at [473, 65] on button "Close" at bounding box center [473, 64] width 16 height 16
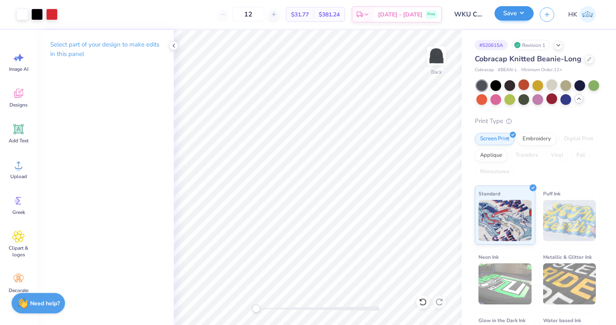
click at [510, 12] on button "Save" at bounding box center [513, 13] width 39 height 14
click at [175, 44] on icon at bounding box center [173, 45] width 7 height 7
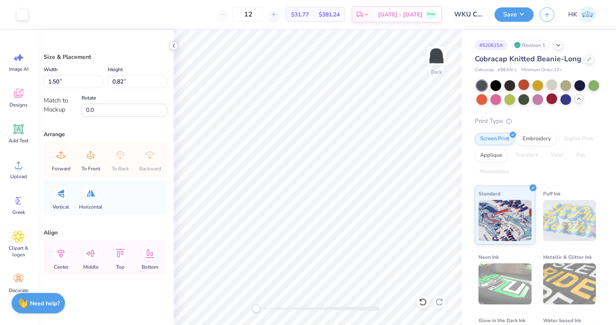
type input "1.50"
type input "0.82"
type input "0.76"
type input "0.41"
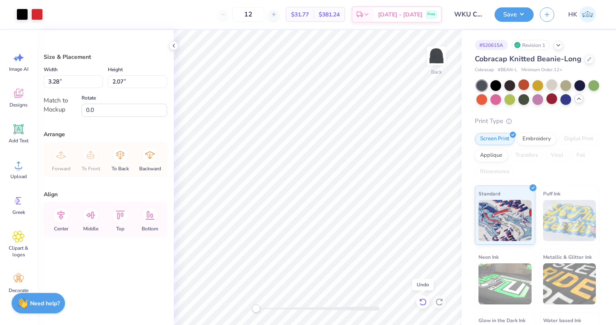
click at [423, 302] on icon at bounding box center [423, 302] width 8 height 8
click at [423, 303] on icon at bounding box center [423, 302] width 8 height 8
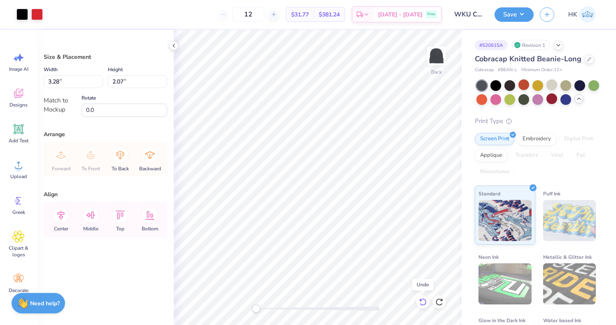
click at [423, 303] on icon at bounding box center [423, 302] width 8 height 8
click at [423, 304] on icon at bounding box center [423, 302] width 8 height 8
click at [421, 301] on icon at bounding box center [421, 300] width 2 height 2
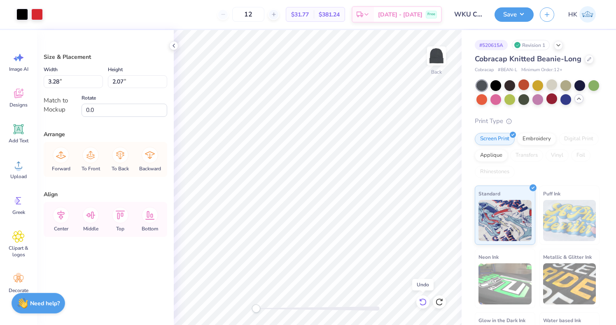
click at [421, 301] on icon at bounding box center [421, 300] width 2 height 2
click at [421, 302] on icon at bounding box center [423, 302] width 8 height 8
click at [421, 303] on icon at bounding box center [423, 302] width 8 height 8
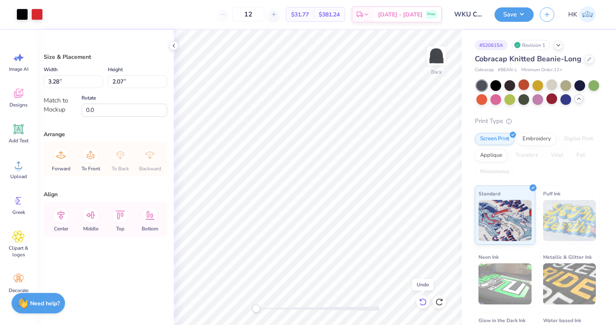
click at [421, 303] on icon at bounding box center [423, 302] width 8 height 8
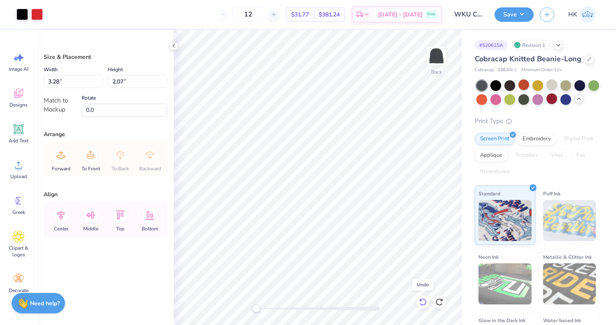
type input "4.21"
type input "2.30"
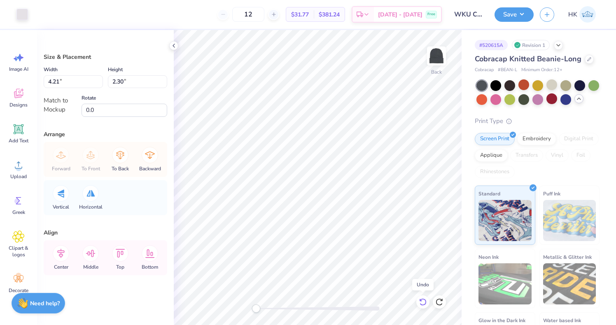
click at [421, 303] on icon at bounding box center [423, 302] width 8 height 8
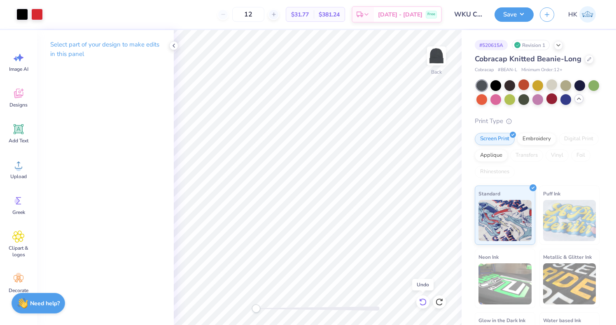
click at [421, 303] on icon at bounding box center [423, 302] width 8 height 8
click at [13, 168] on icon at bounding box center [18, 165] width 12 height 12
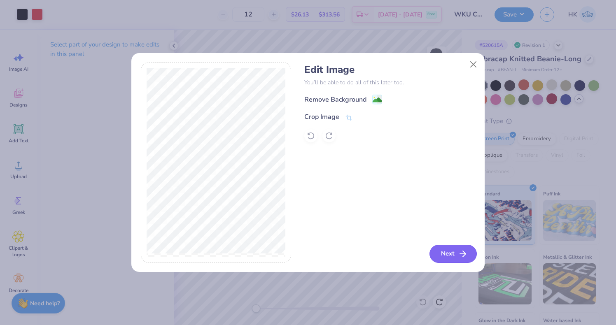
click at [456, 253] on button "Next" at bounding box center [452, 254] width 47 height 18
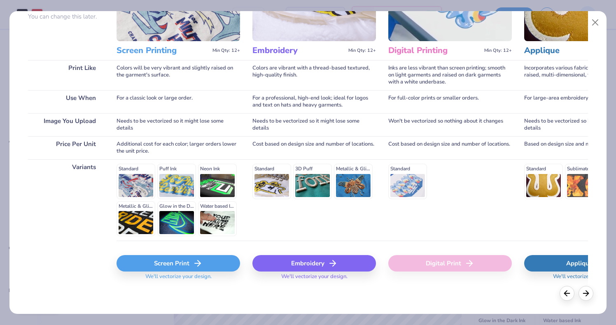
click at [199, 263] on icon at bounding box center [198, 263] width 10 height 10
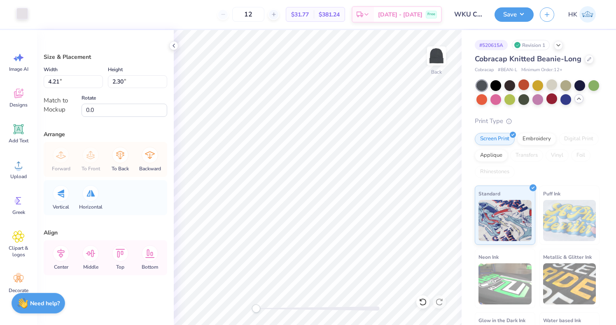
click at [20, 17] on div at bounding box center [22, 14] width 12 height 12
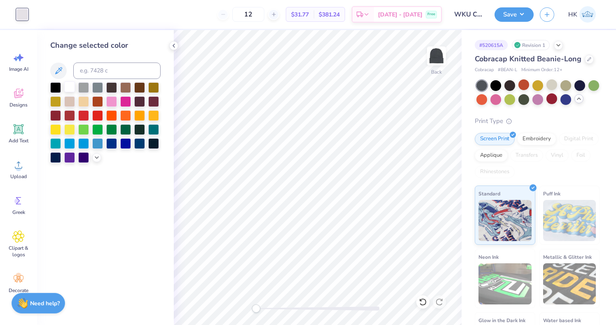
click at [70, 85] on div at bounding box center [69, 86] width 11 height 11
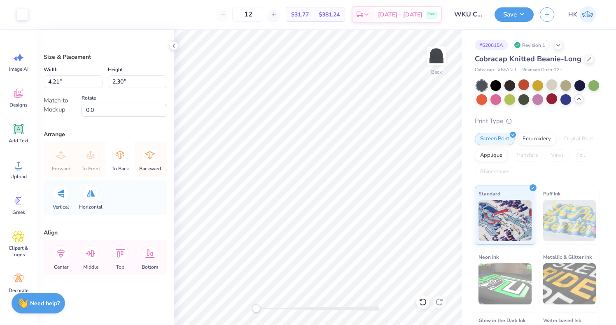
click at [125, 157] on icon at bounding box center [120, 155] width 16 height 16
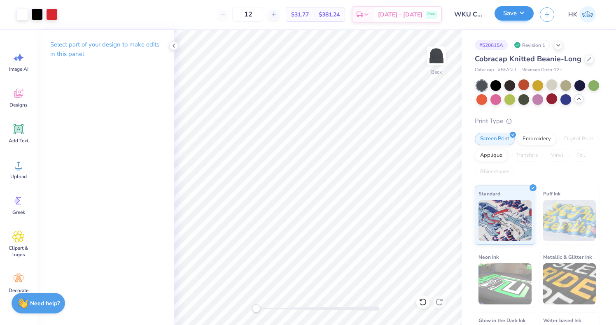
click at [507, 12] on button "Save" at bounding box center [513, 13] width 39 height 14
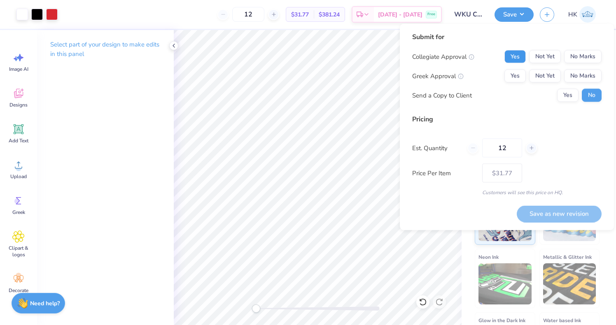
click at [517, 56] on button "Yes" at bounding box center [514, 56] width 21 height 13
click at [576, 75] on button "No Marks" at bounding box center [582, 76] width 37 height 13
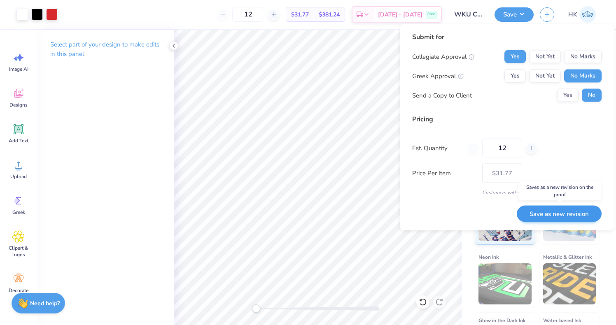
click at [544, 211] on button "Save as new revision" at bounding box center [559, 213] width 85 height 17
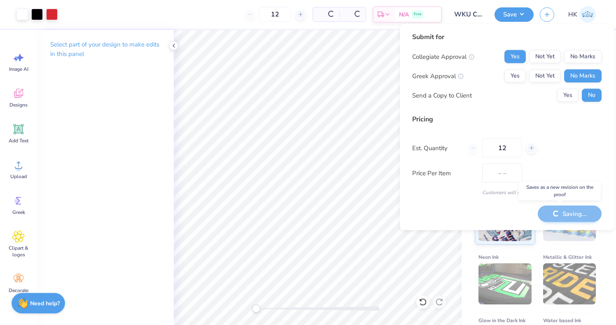
type input "$31.77"
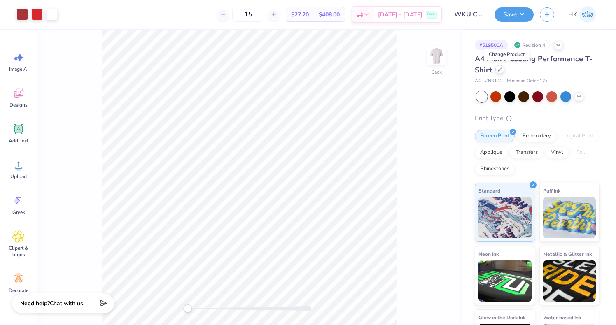
click at [501, 70] on icon at bounding box center [499, 69] width 3 height 3
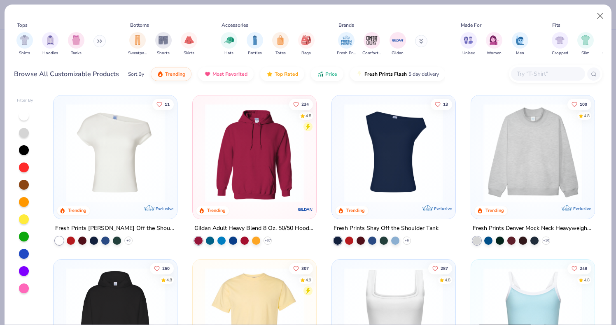
click at [543, 76] on input "text" at bounding box center [547, 73] width 63 height 9
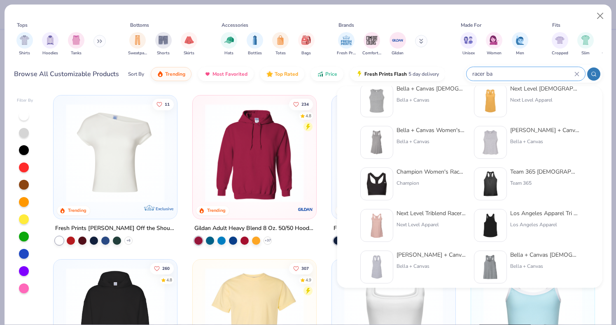
scroll to position [17, 0]
type input "racer ba"
click at [516, 217] on div "Los Angeles Apparel Tri Blend Racerback Tank 3.7oz" at bounding box center [544, 213] width 69 height 9
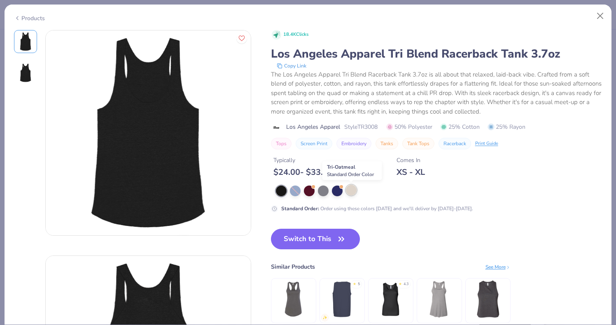
click at [356, 192] on div at bounding box center [351, 190] width 11 height 11
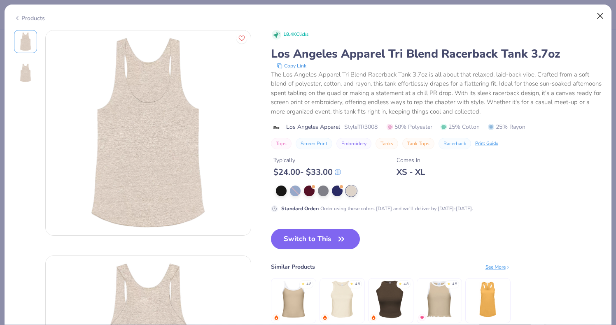
click at [598, 15] on button "Close" at bounding box center [600, 16] width 16 height 16
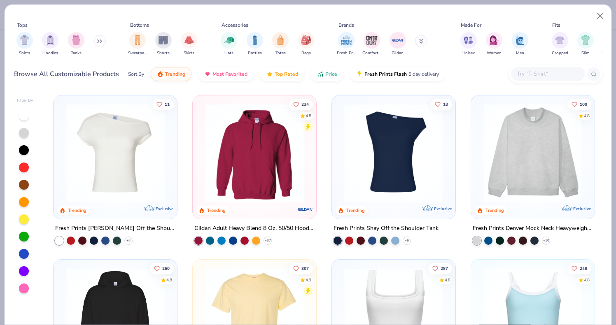
click at [551, 74] on input "text" at bounding box center [547, 73] width 63 height 9
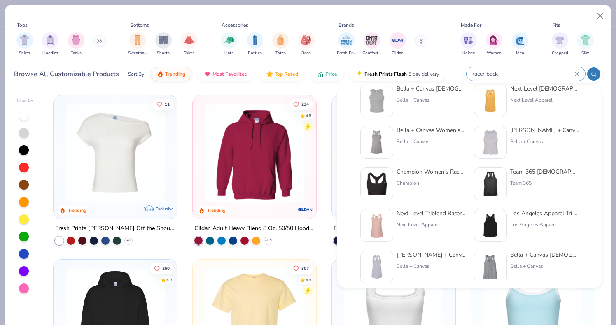
scroll to position [17, 0]
type input "racer back"
click at [531, 180] on div "Team 365" at bounding box center [544, 182] width 69 height 7
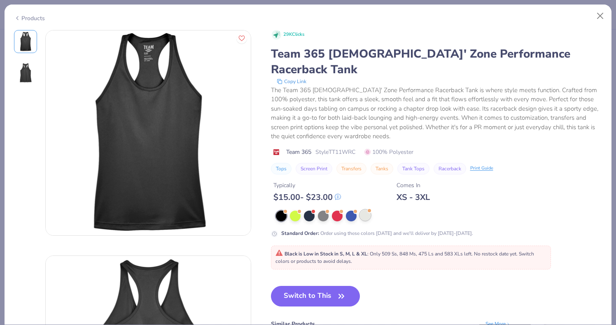
click at [364, 210] on div at bounding box center [365, 215] width 11 height 11
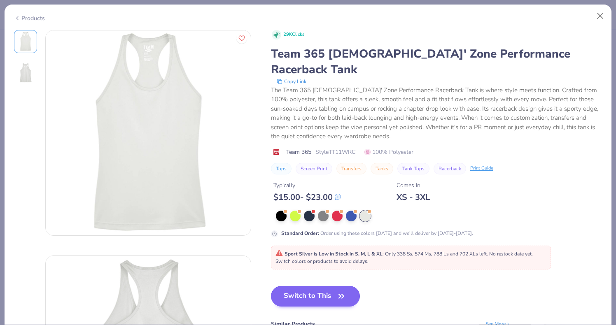
click at [313, 286] on button "Switch to This" at bounding box center [315, 296] width 89 height 21
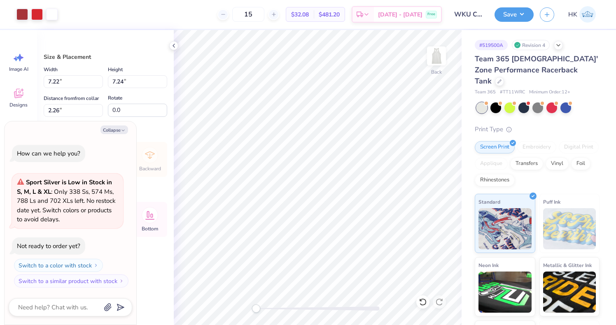
type textarea "x"
type input "2.26"
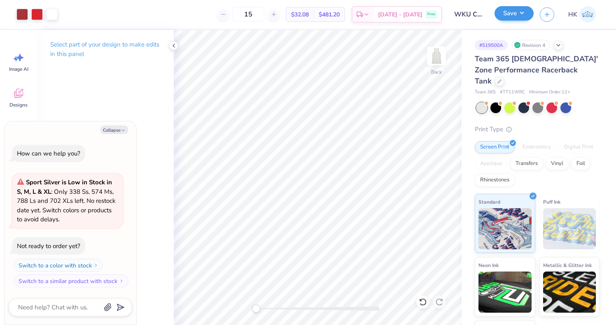
click at [510, 14] on button "Save" at bounding box center [513, 13] width 39 height 14
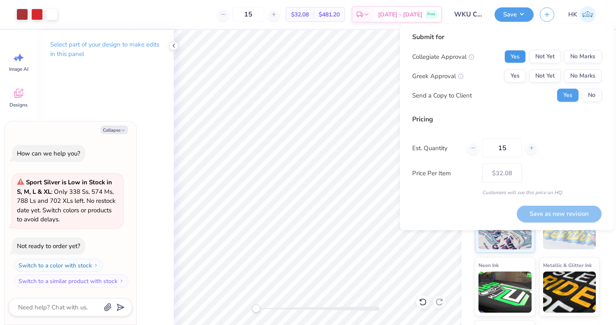
click at [518, 57] on button "Yes" at bounding box center [514, 56] width 21 height 13
click at [593, 73] on button "No Marks" at bounding box center [582, 76] width 37 height 13
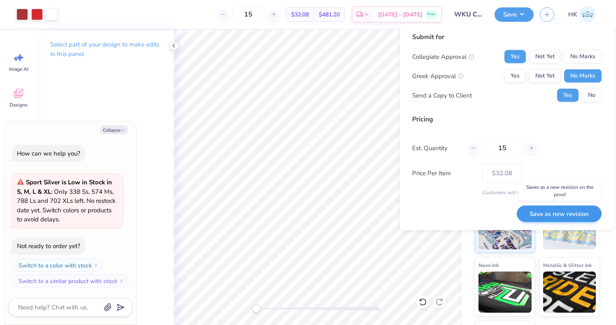
click at [551, 214] on button "Save as new revision" at bounding box center [559, 213] width 85 height 17
type textarea "x"
type input "– –"
type textarea "x"
type input "$32.08"
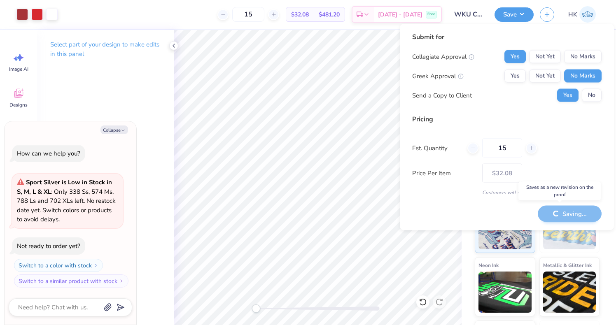
type textarea "x"
